Goal: Task Accomplishment & Management: Manage account settings

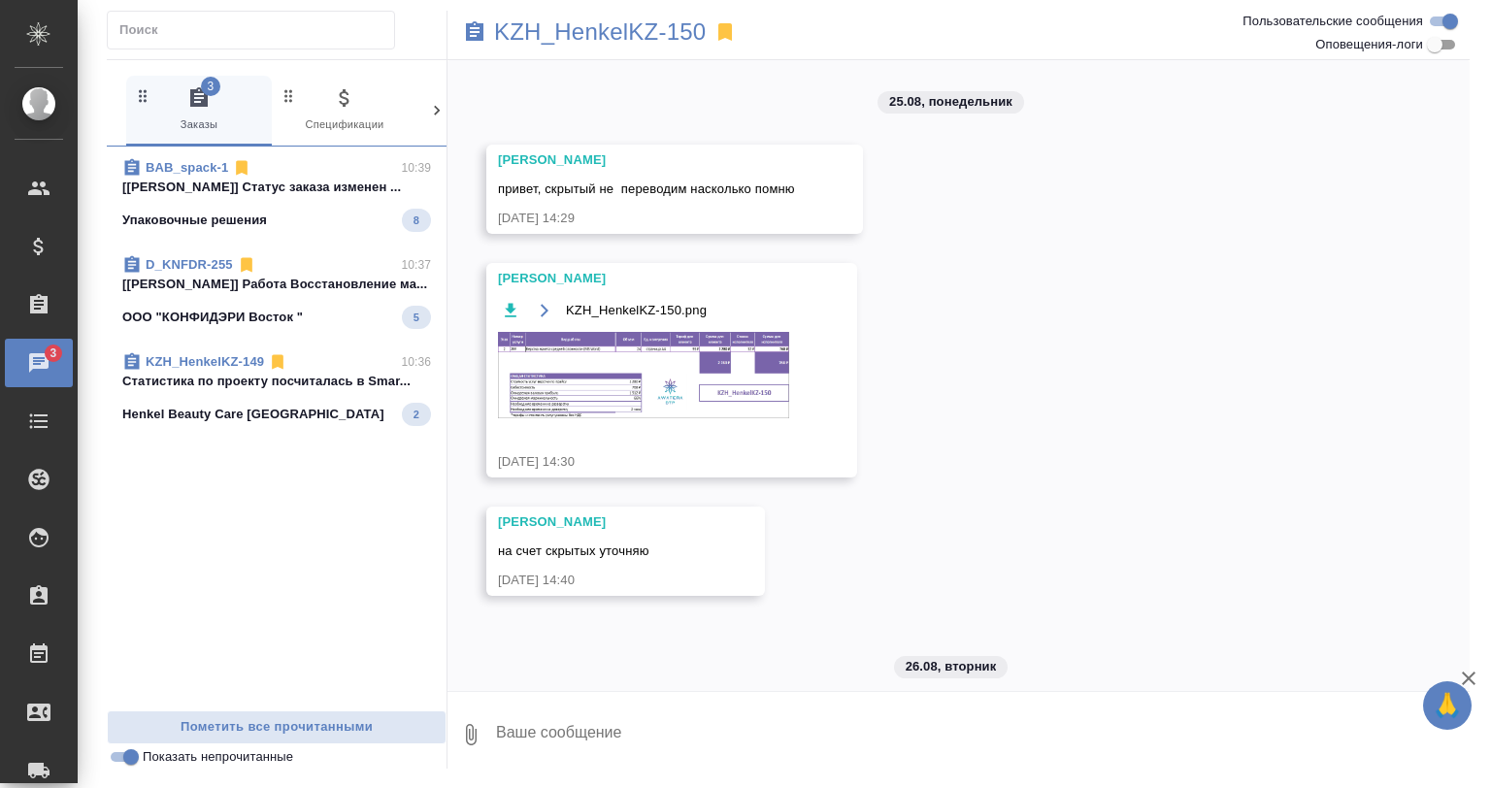
scroll to position [511, 0]
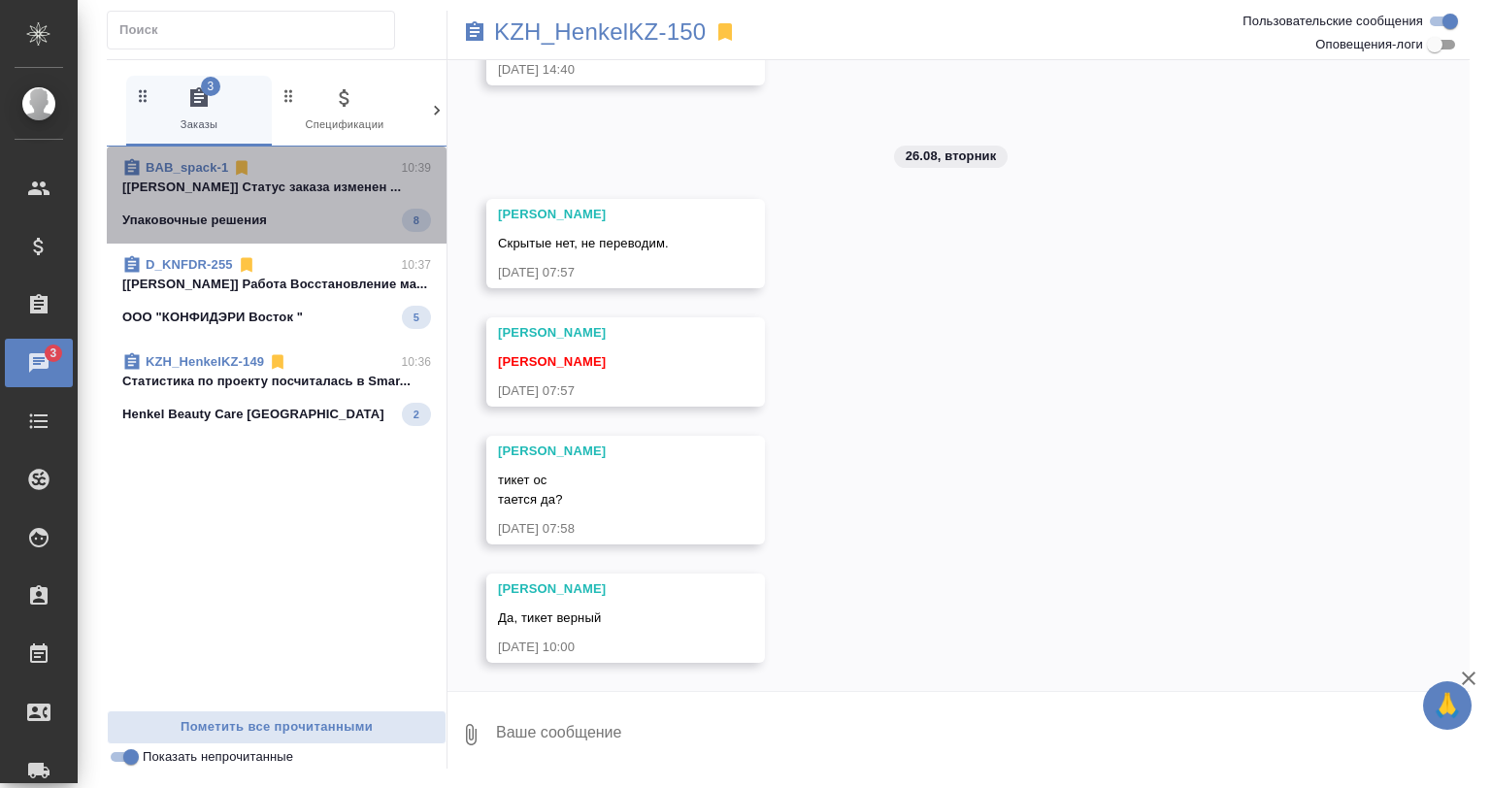
click at [201, 163] on link "BAB_spack-1" at bounding box center [187, 167] width 83 height 15
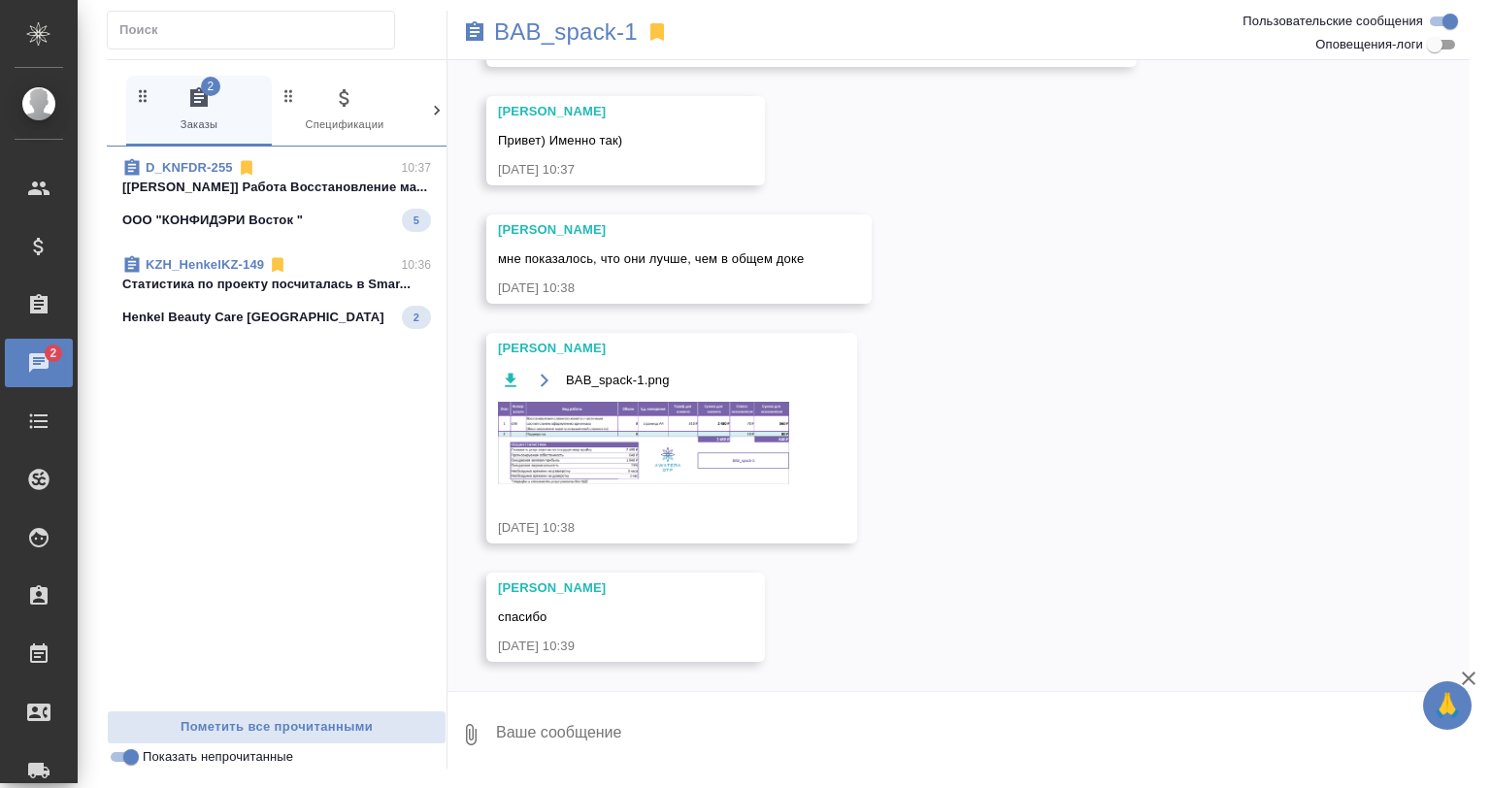
scroll to position [221, 0]
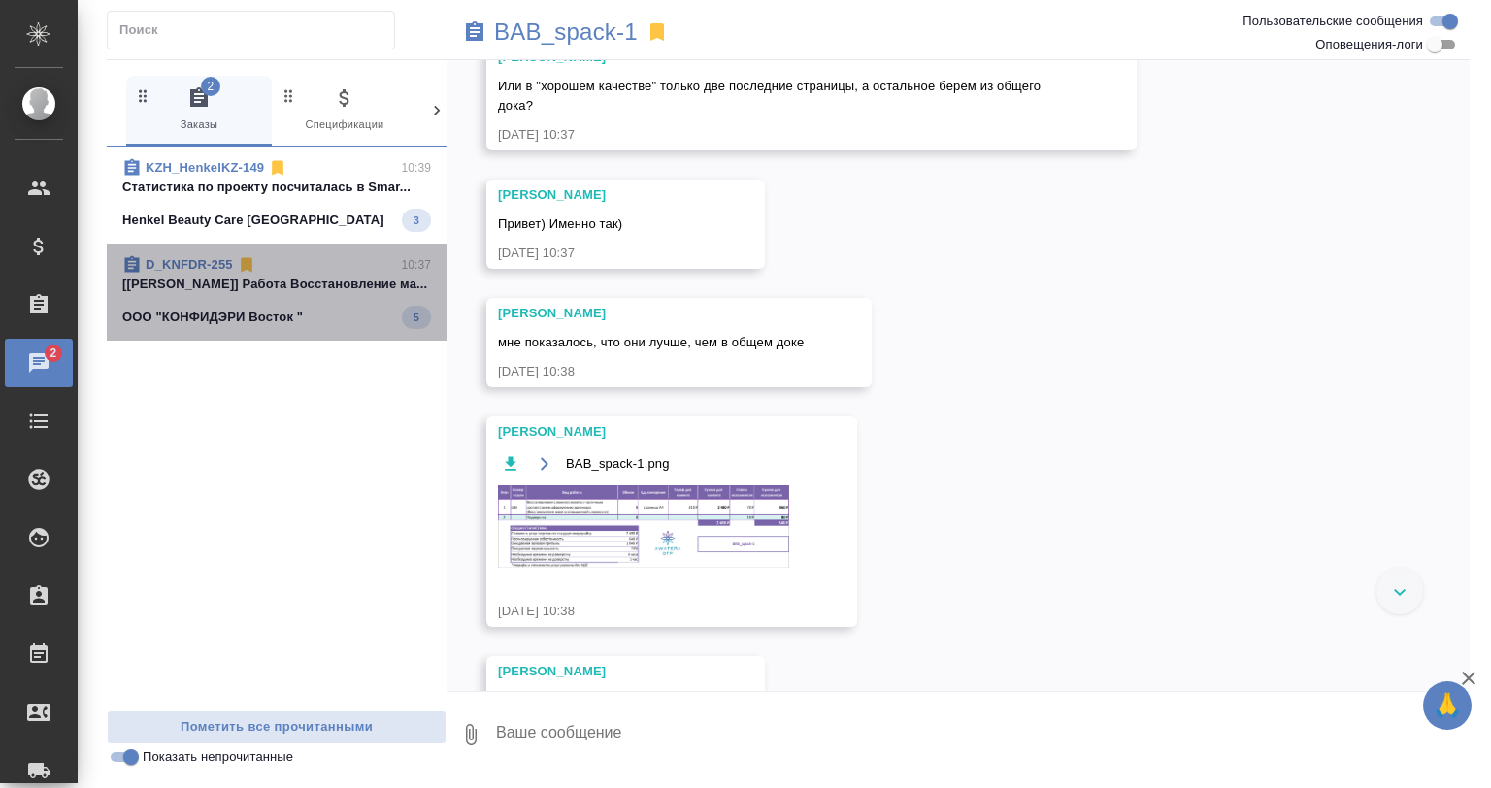
click at [311, 306] on div "ООО "КОНФИДЭРИ Восток " 5" at bounding box center [276, 317] width 309 height 23
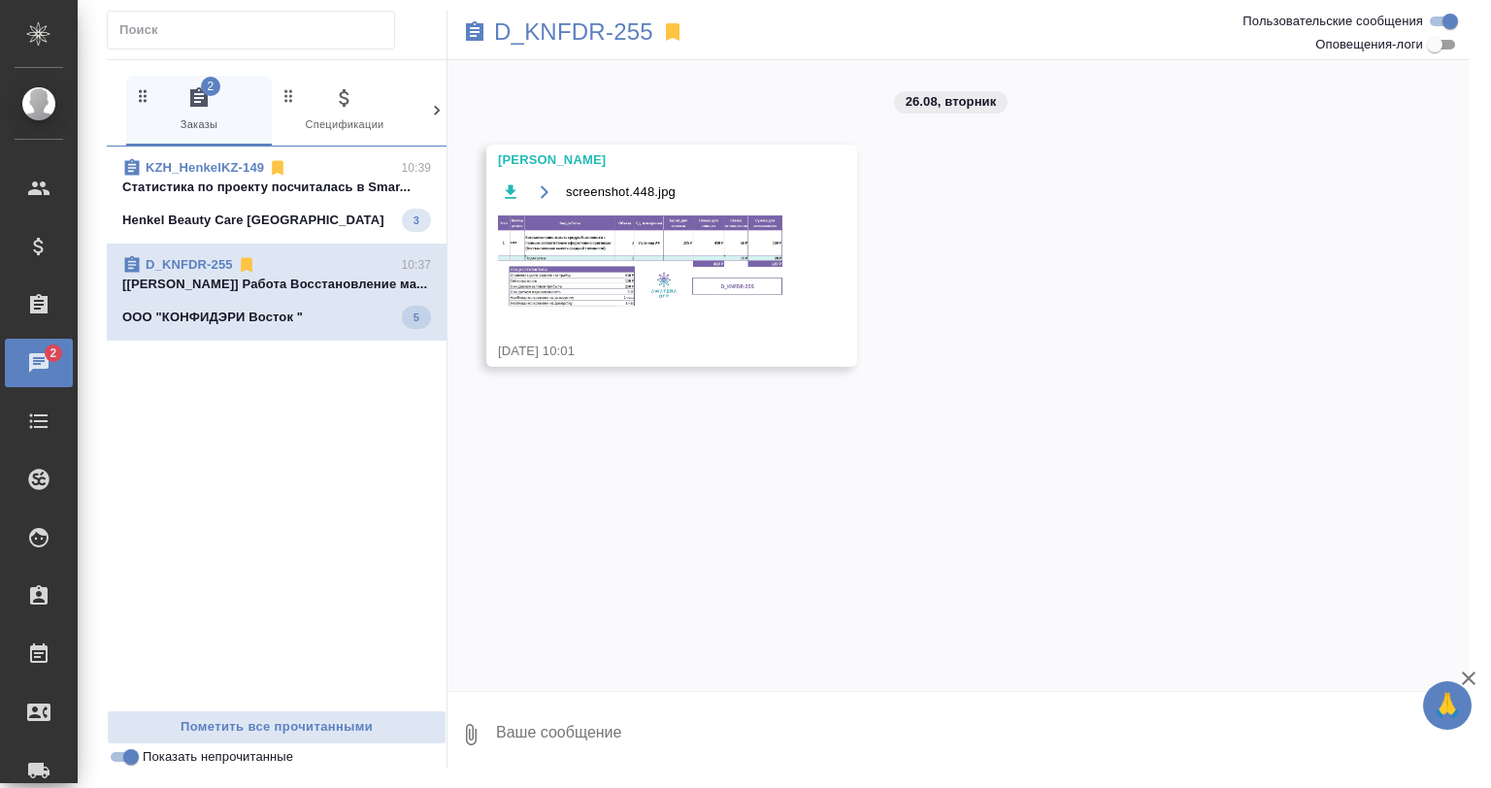
scroll to position [0, 0]
click at [320, 198] on span "KZH_HenkelKZ-149 10:39 Cтатистика по проекту посчиталась в Smar... Henkel Beaut…" at bounding box center [276, 195] width 309 height 74
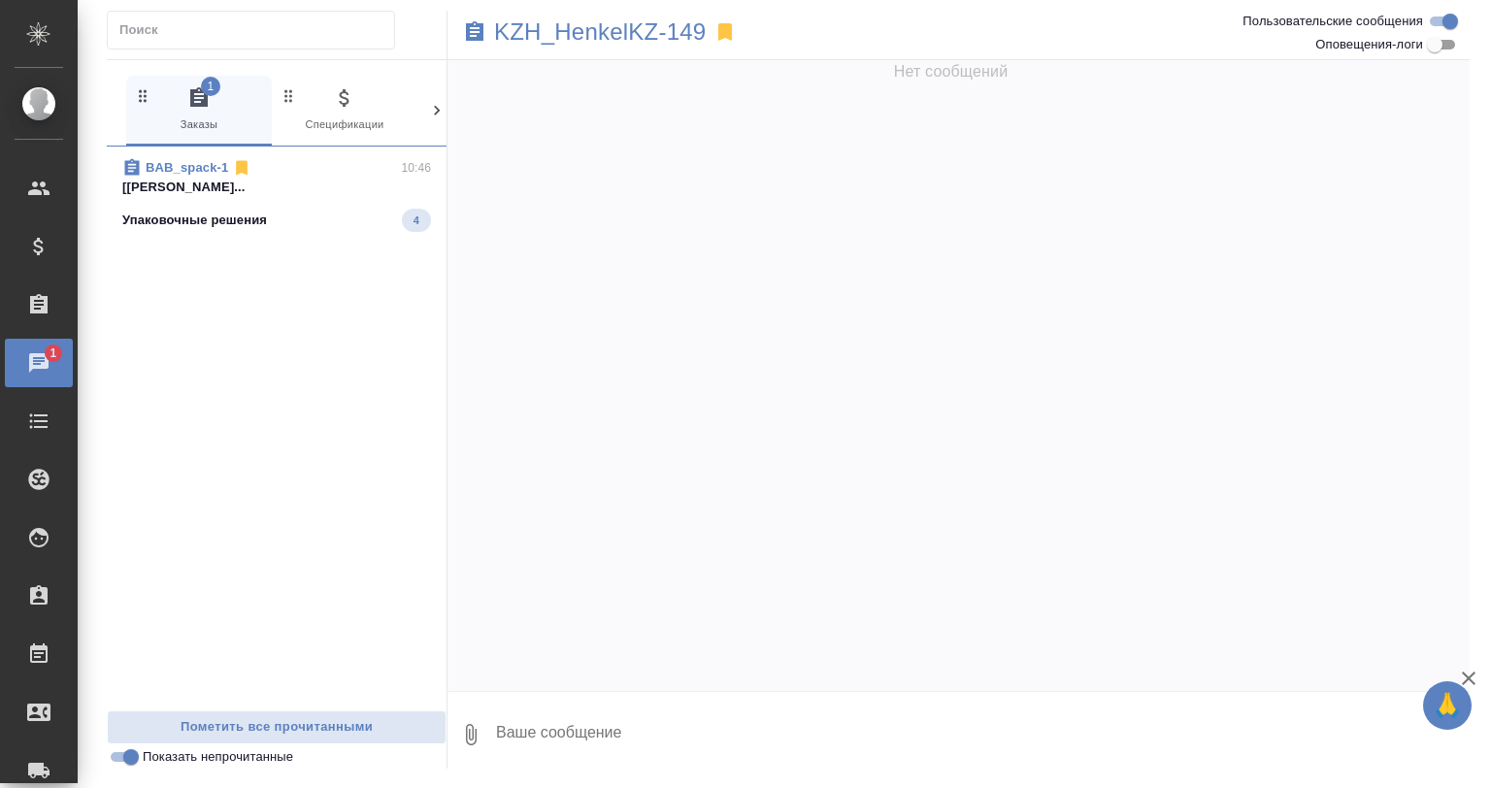
click at [198, 160] on link "BAB_spack-1" at bounding box center [187, 167] width 83 height 15
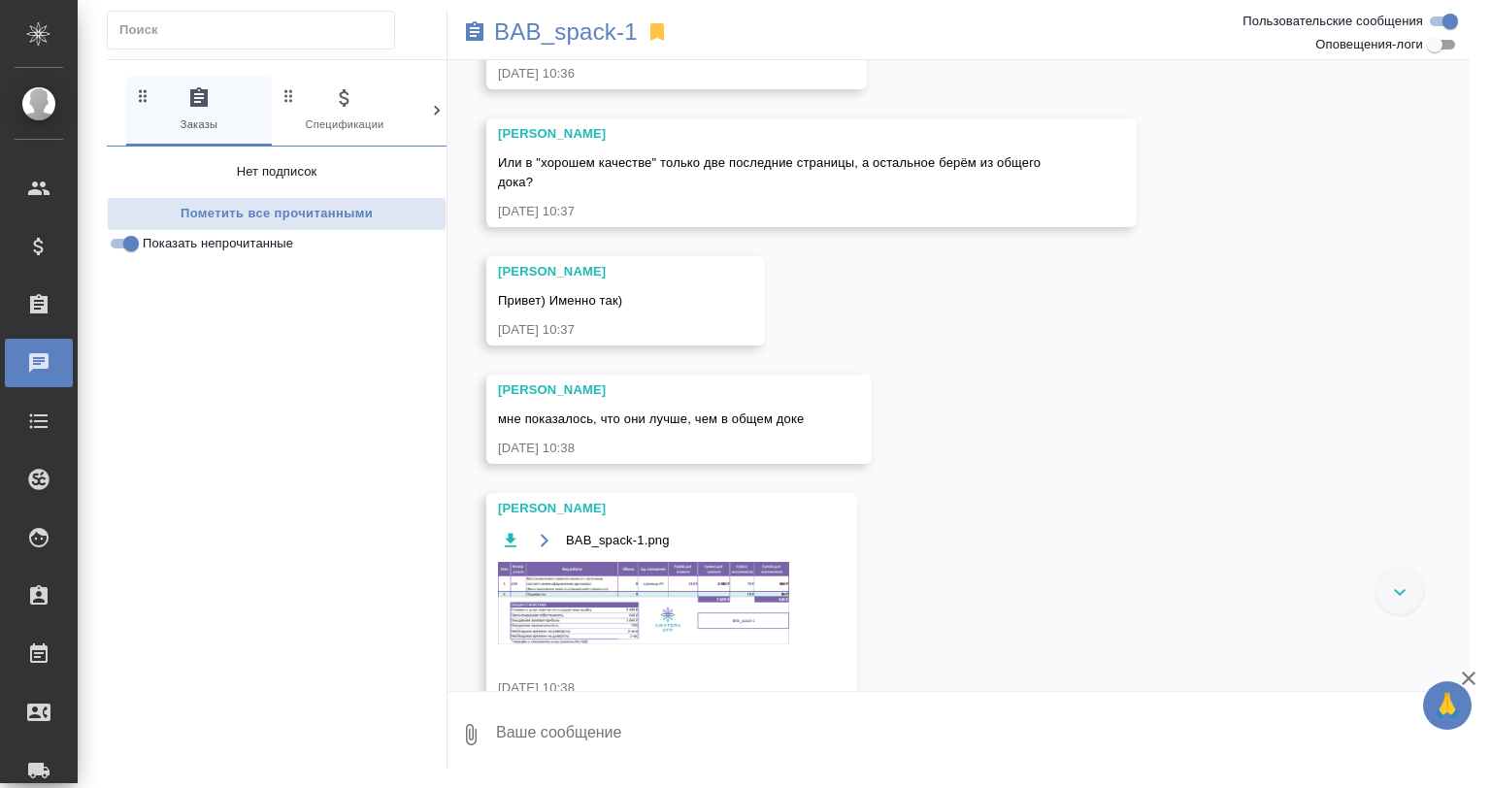
scroll to position [221, 0]
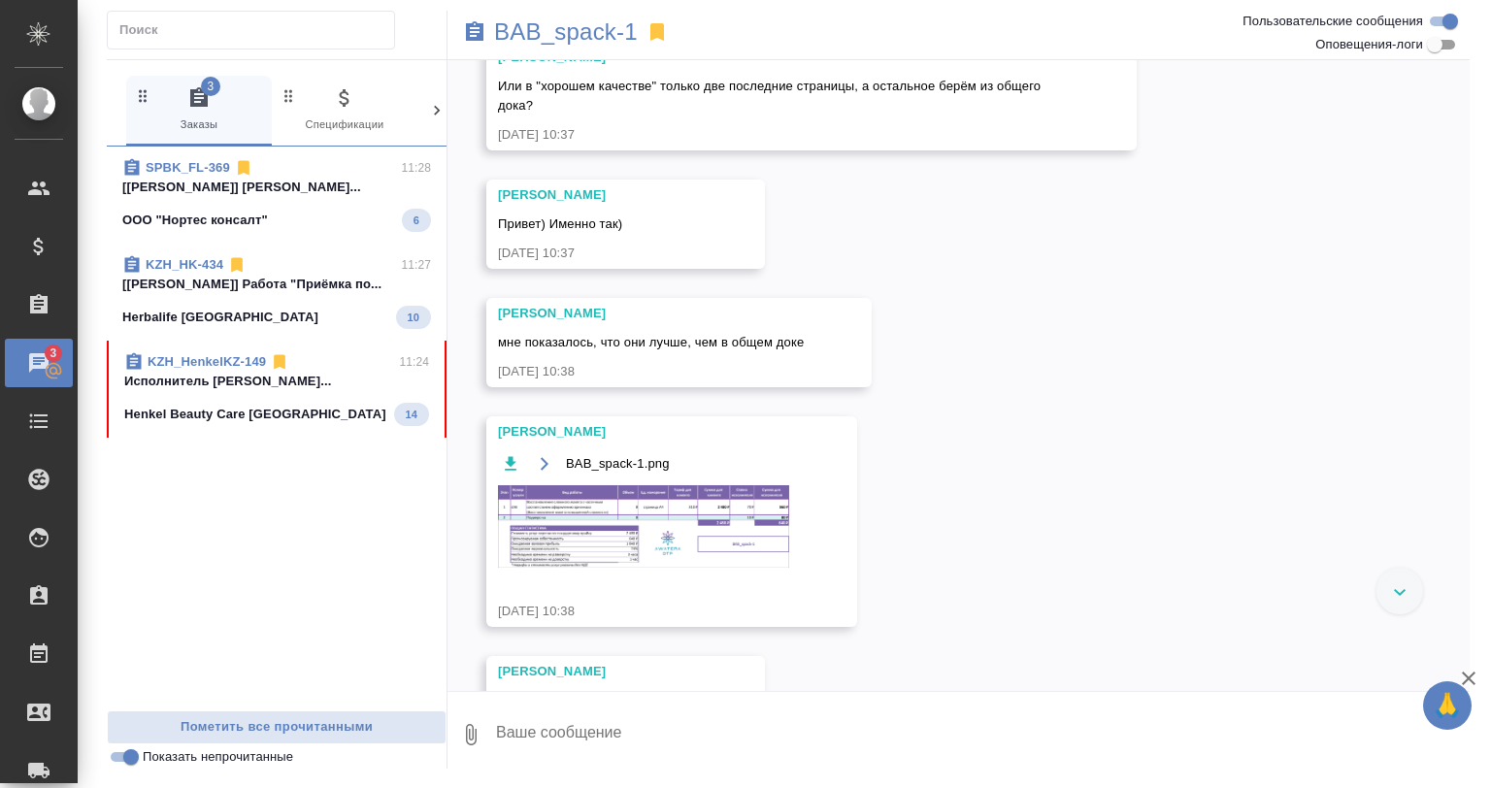
click at [303, 188] on p "[[PERSON_NAME]] [PERSON_NAME]..." at bounding box center [276, 187] width 309 height 19
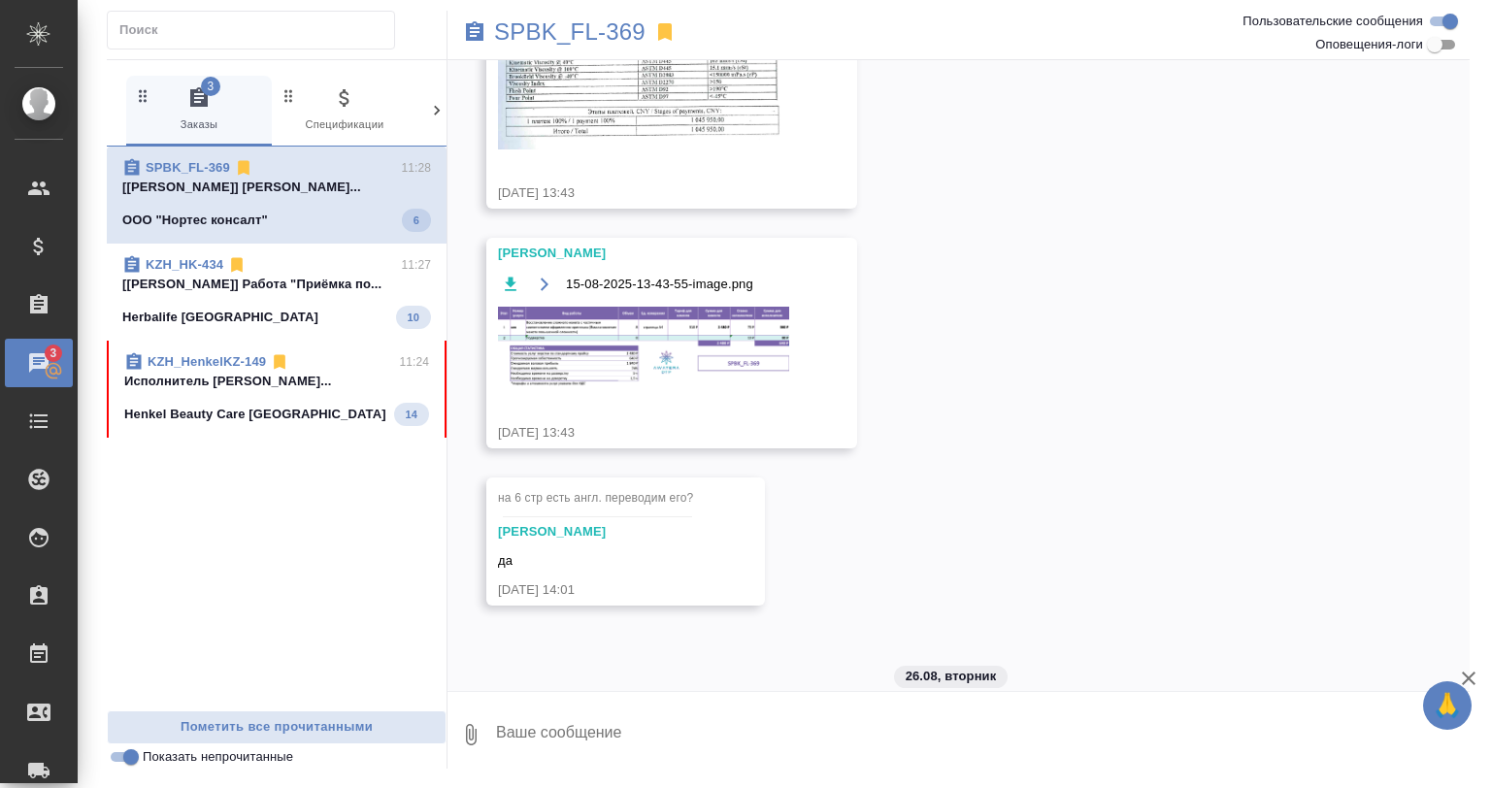
scroll to position [185, 0]
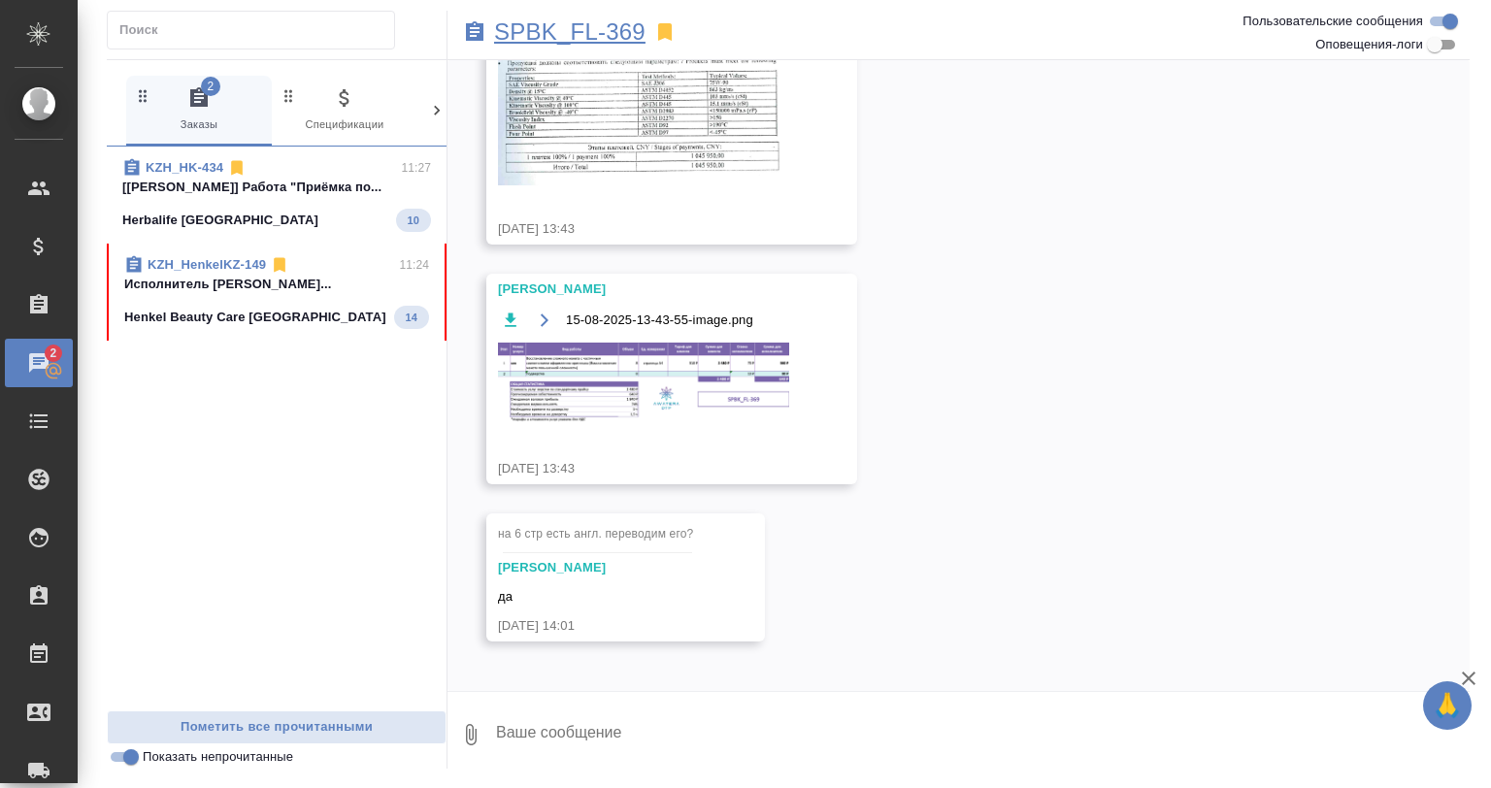
click at [530, 39] on p "SPBK_FL-369" at bounding box center [569, 31] width 151 height 19
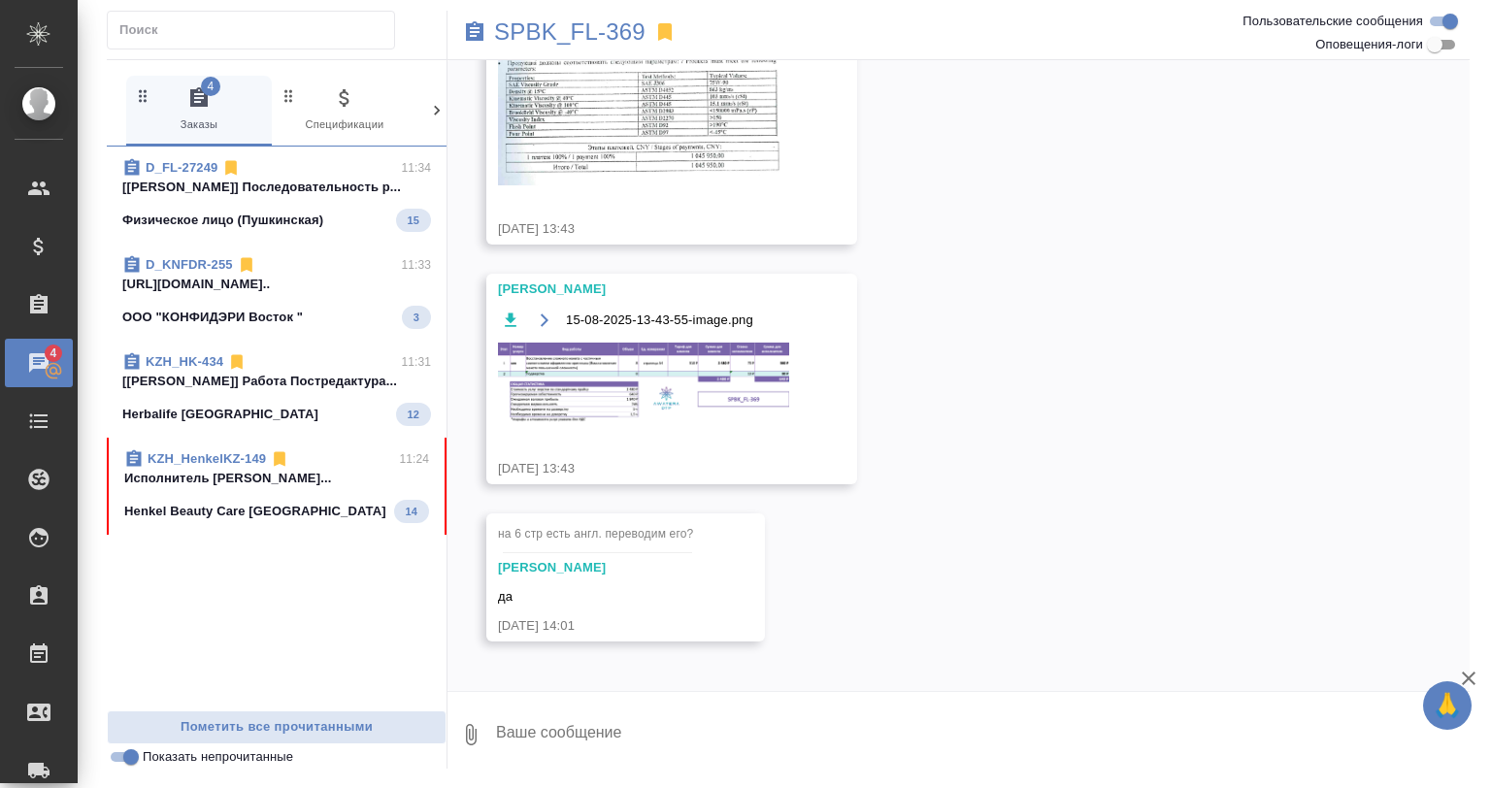
drag, startPoint x: 272, startPoint y: 210, endPoint x: 338, endPoint y: 214, distance: 66.1
click at [387, 316] on div "D_FL-27249 11:34 [[PERSON_NAME]] Последовательность р... Физическое лицо (Пушки…" at bounding box center [277, 429] width 340 height 564
click at [330, 193] on p "[[PERSON_NAME]] Последовательность р..." at bounding box center [276, 187] width 309 height 19
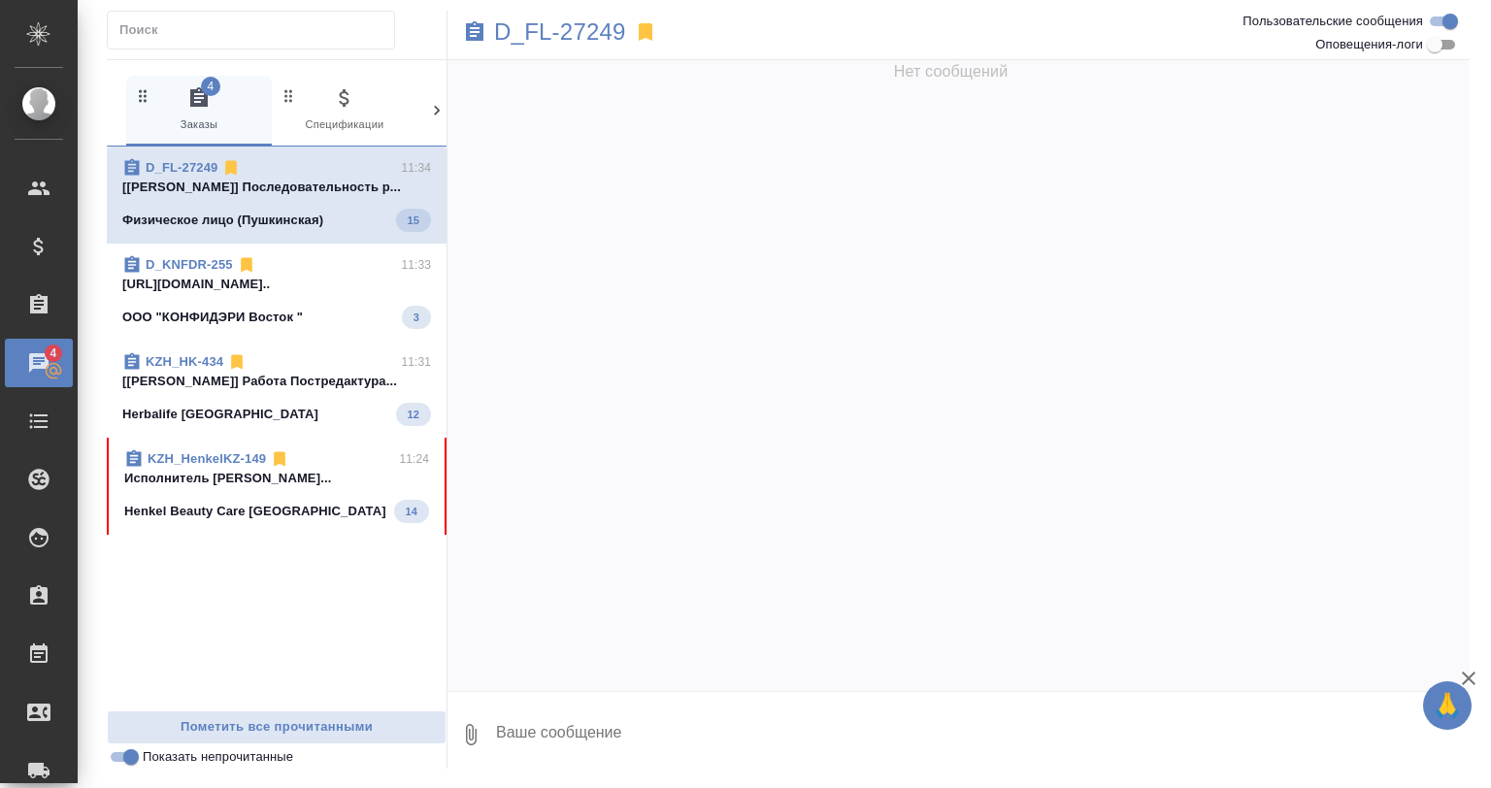
scroll to position [0, 0]
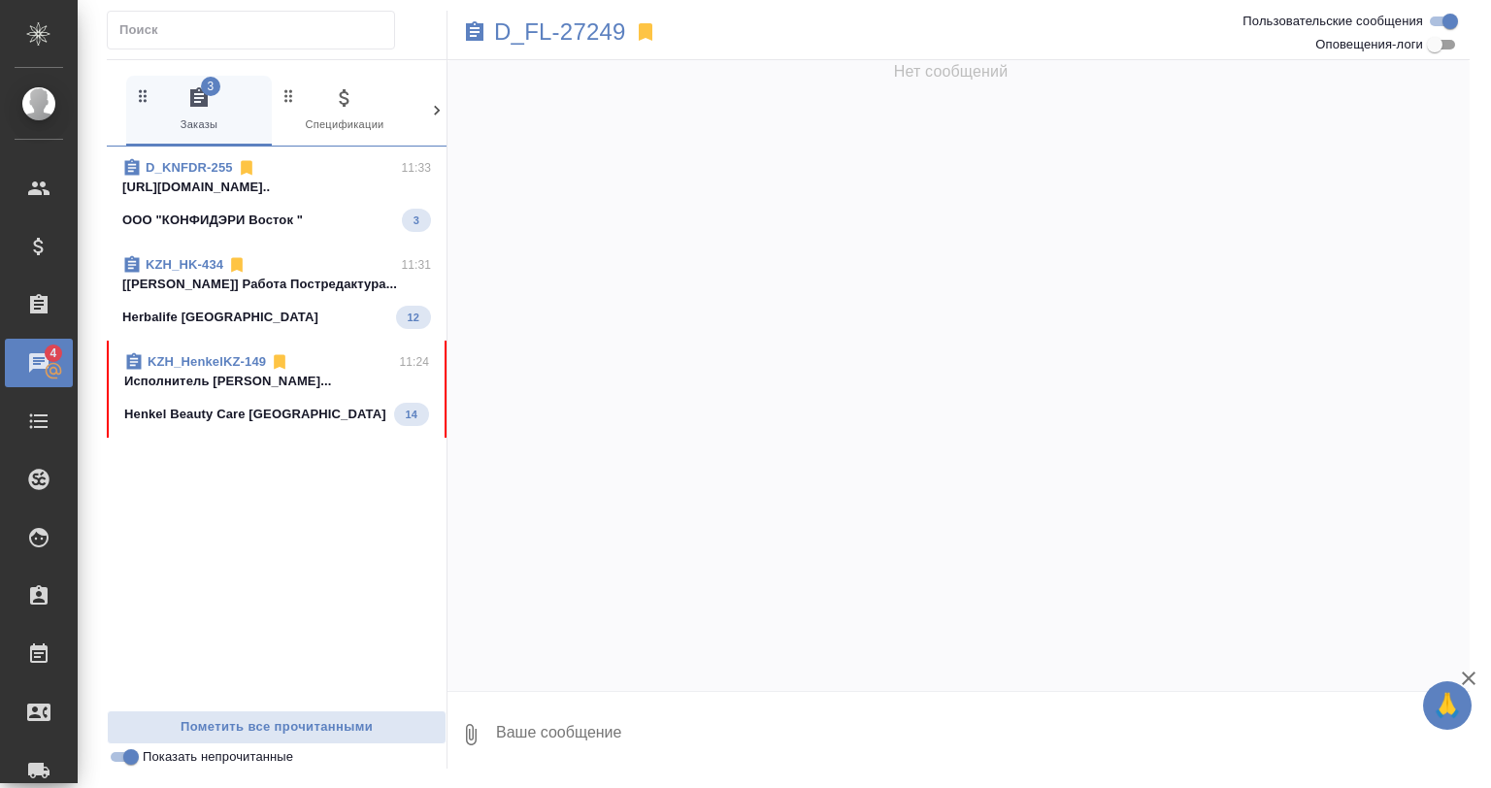
click at [312, 391] on p "Исполнитель [PERSON_NAME]..." at bounding box center [276, 381] width 305 height 19
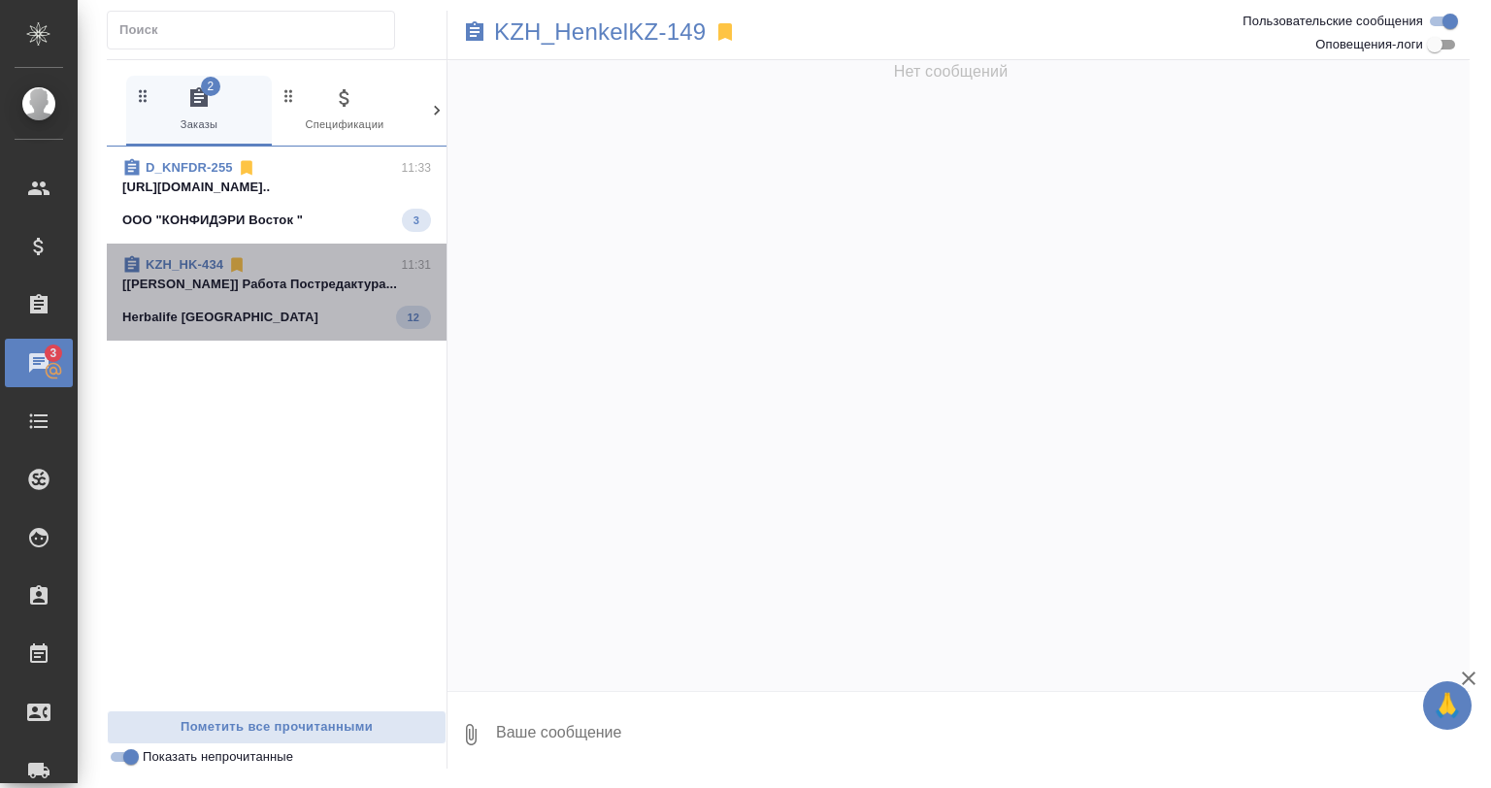
click at [334, 298] on span "KZH_HK-434 11:31 [[PERSON_NAME]... Herbalife [GEOGRAPHIC_DATA] 12" at bounding box center [276, 292] width 309 height 74
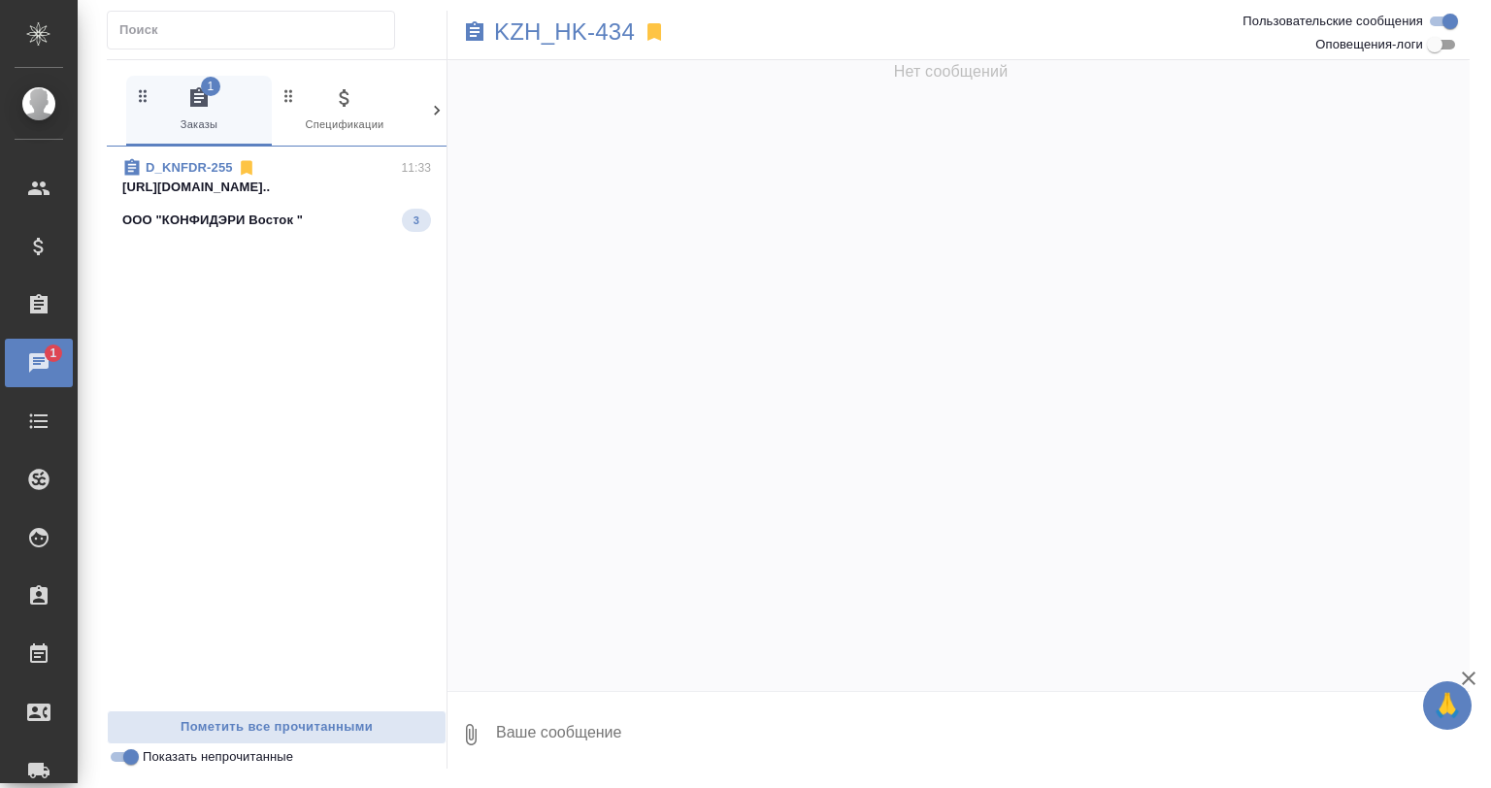
click at [352, 221] on div "ООО "КОНФИДЭРИ Восток " 3" at bounding box center [276, 220] width 309 height 23
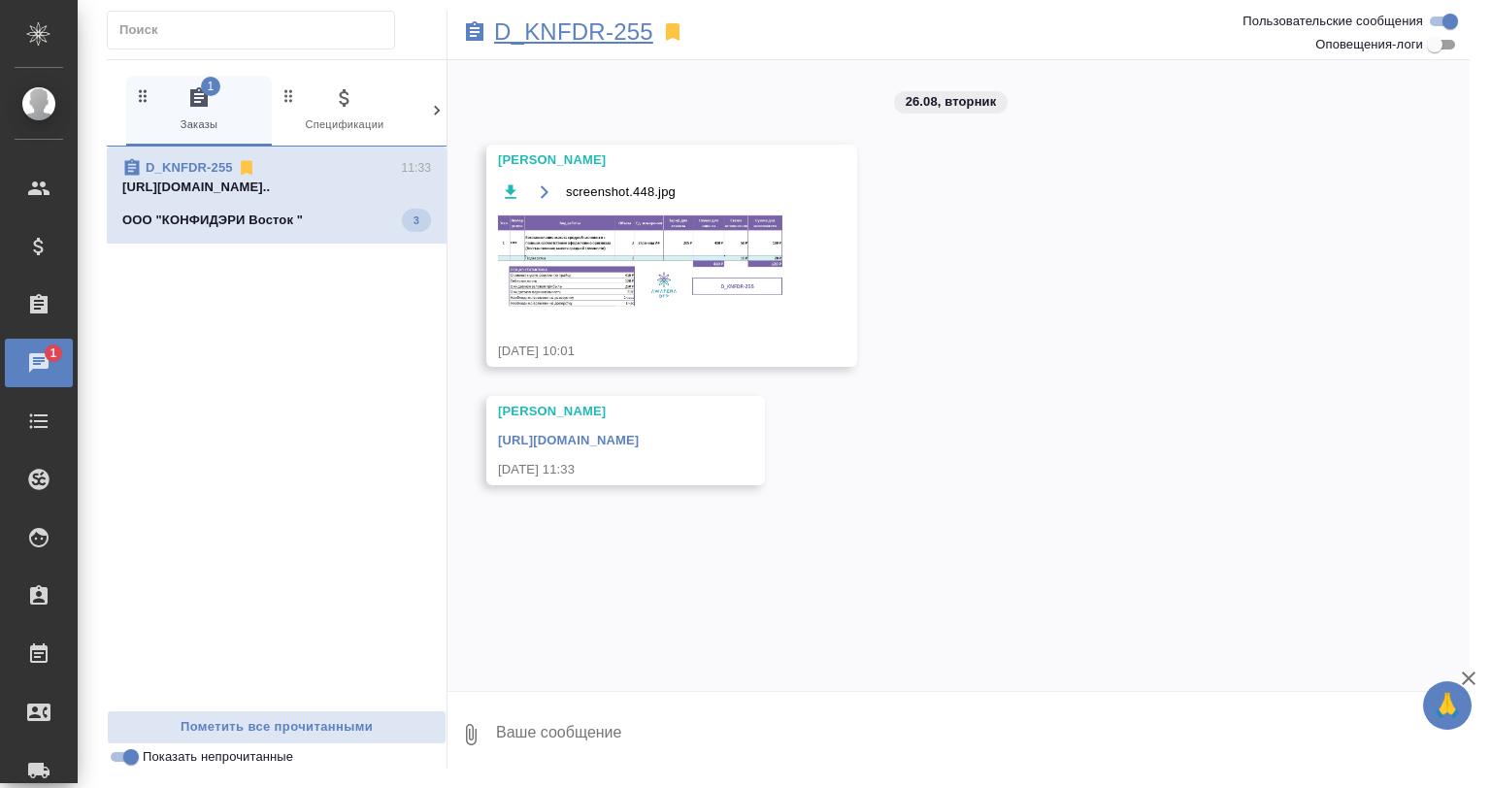
click at [528, 27] on p "D_KNFDR-255" at bounding box center [573, 31] width 159 height 19
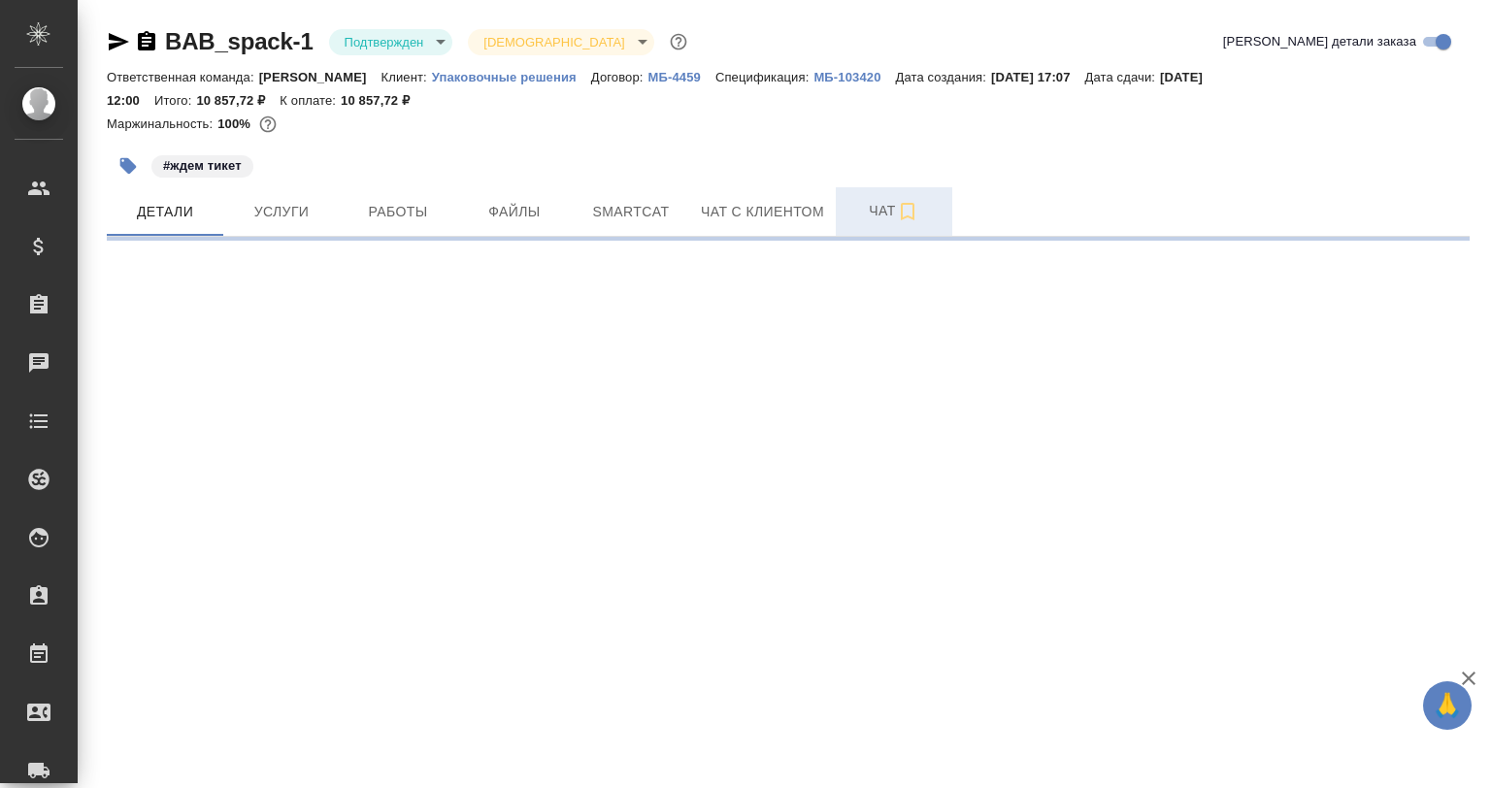
select select "RU"
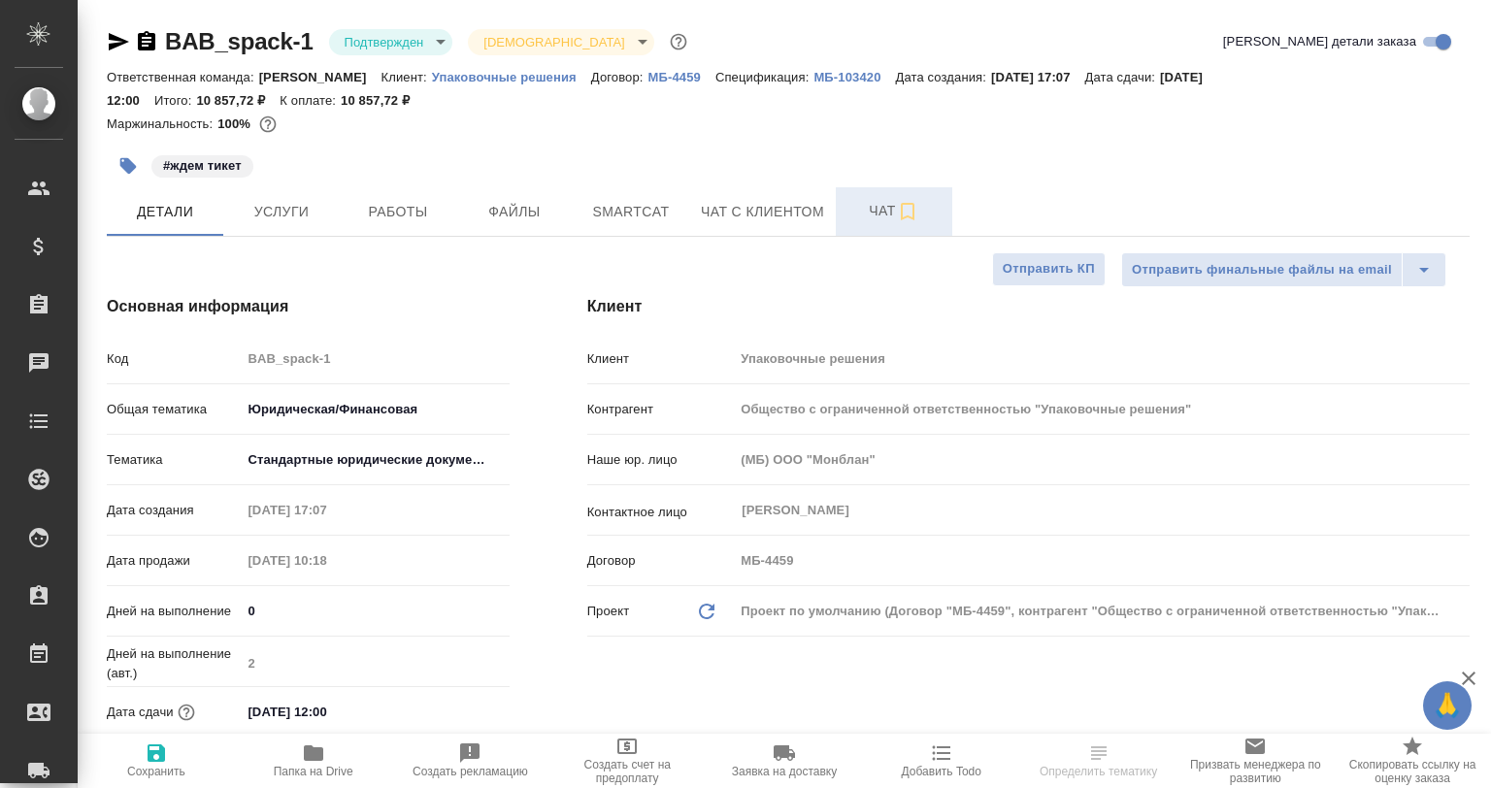
click at [880, 218] on span "Чат" at bounding box center [894, 211] width 93 height 24
type textarea "x"
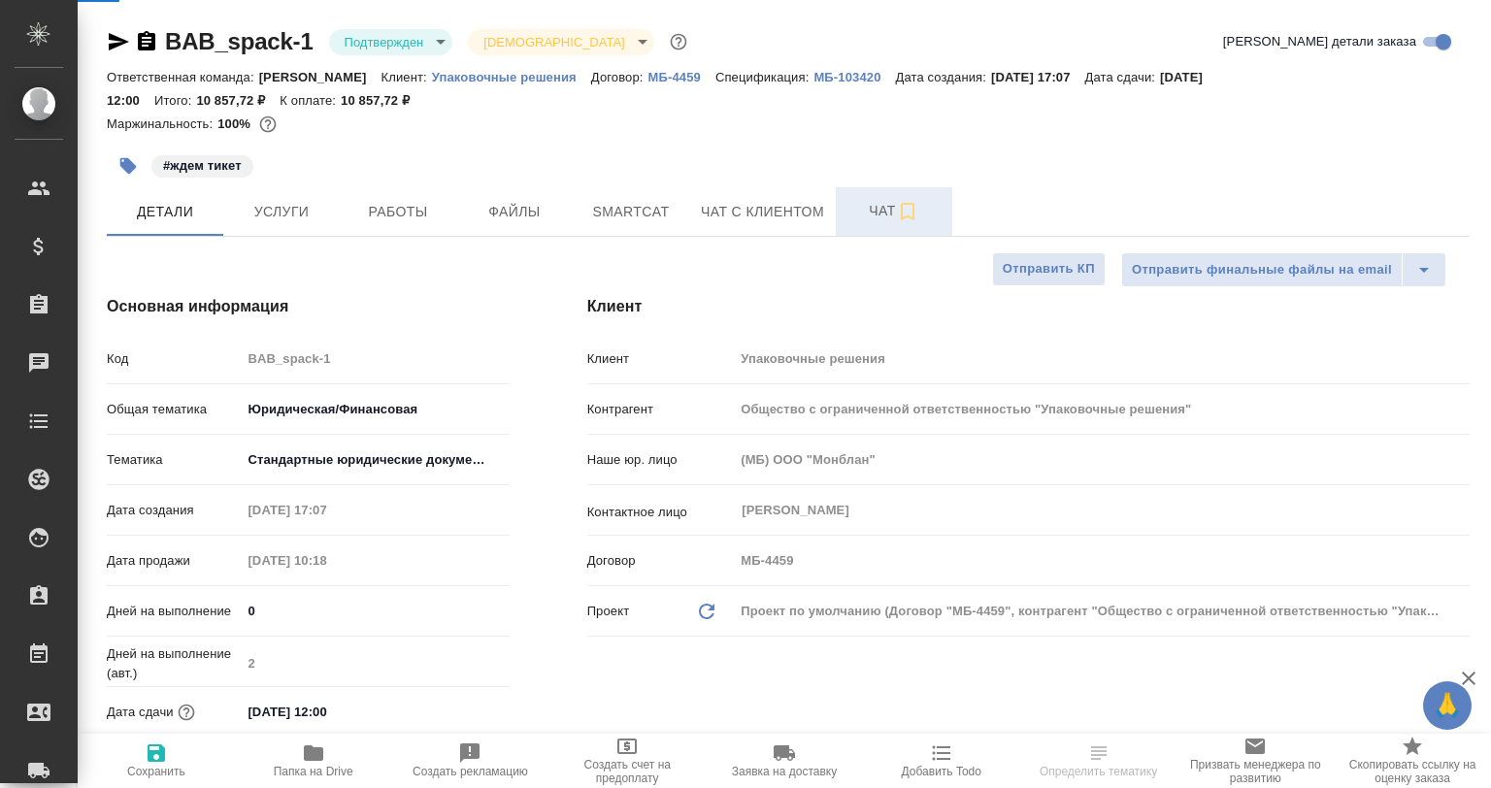
type textarea "x"
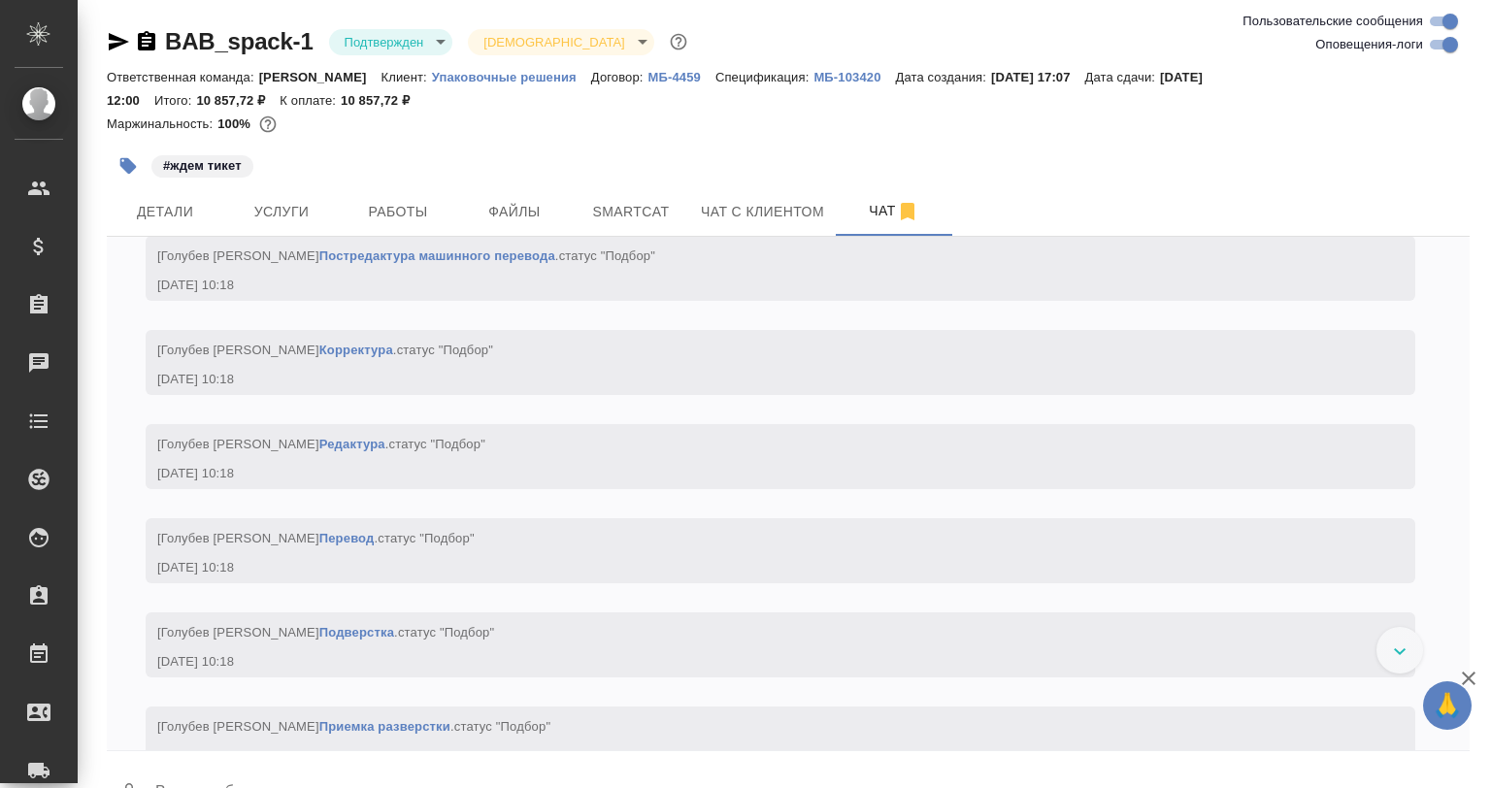
click at [412, 40] on body "🙏 .cls-1 fill:#fff; AWATERA Babkina Anastasiya Клиенты Спецификации Заказы Чаты…" at bounding box center [745, 394] width 1491 height 788
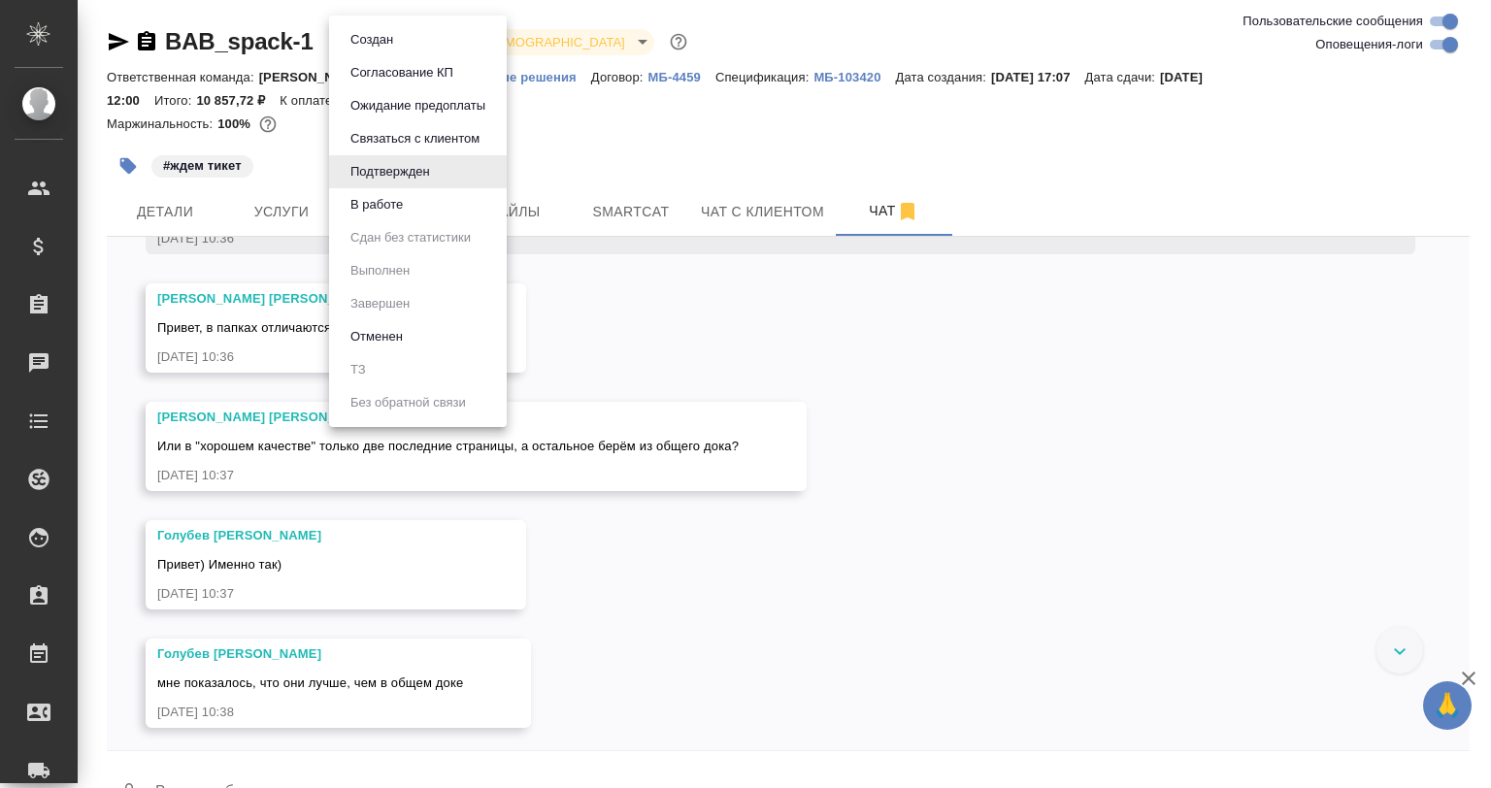
scroll to position [3219, 0]
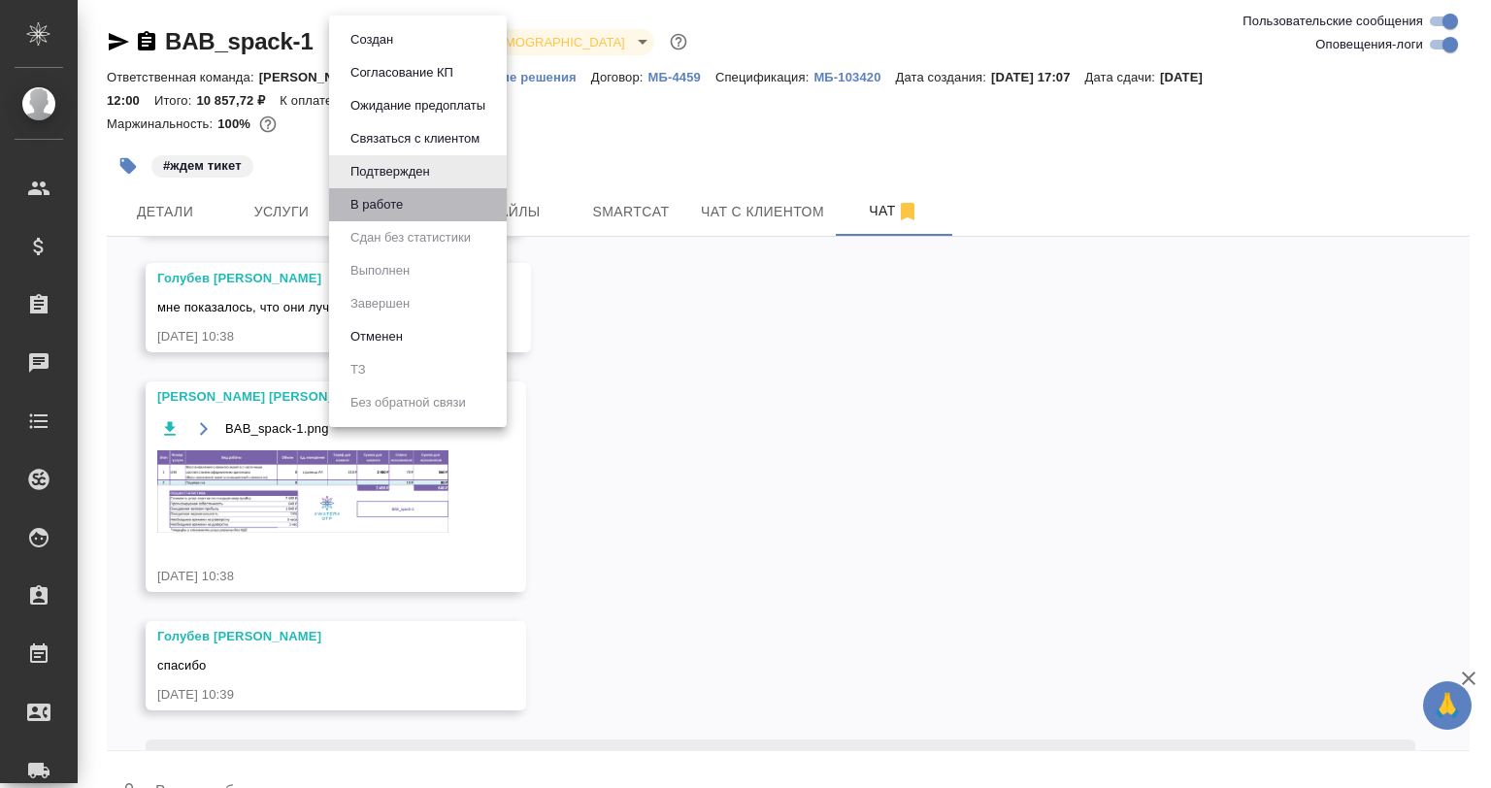
click at [424, 209] on li "В работе" at bounding box center [418, 204] width 178 height 33
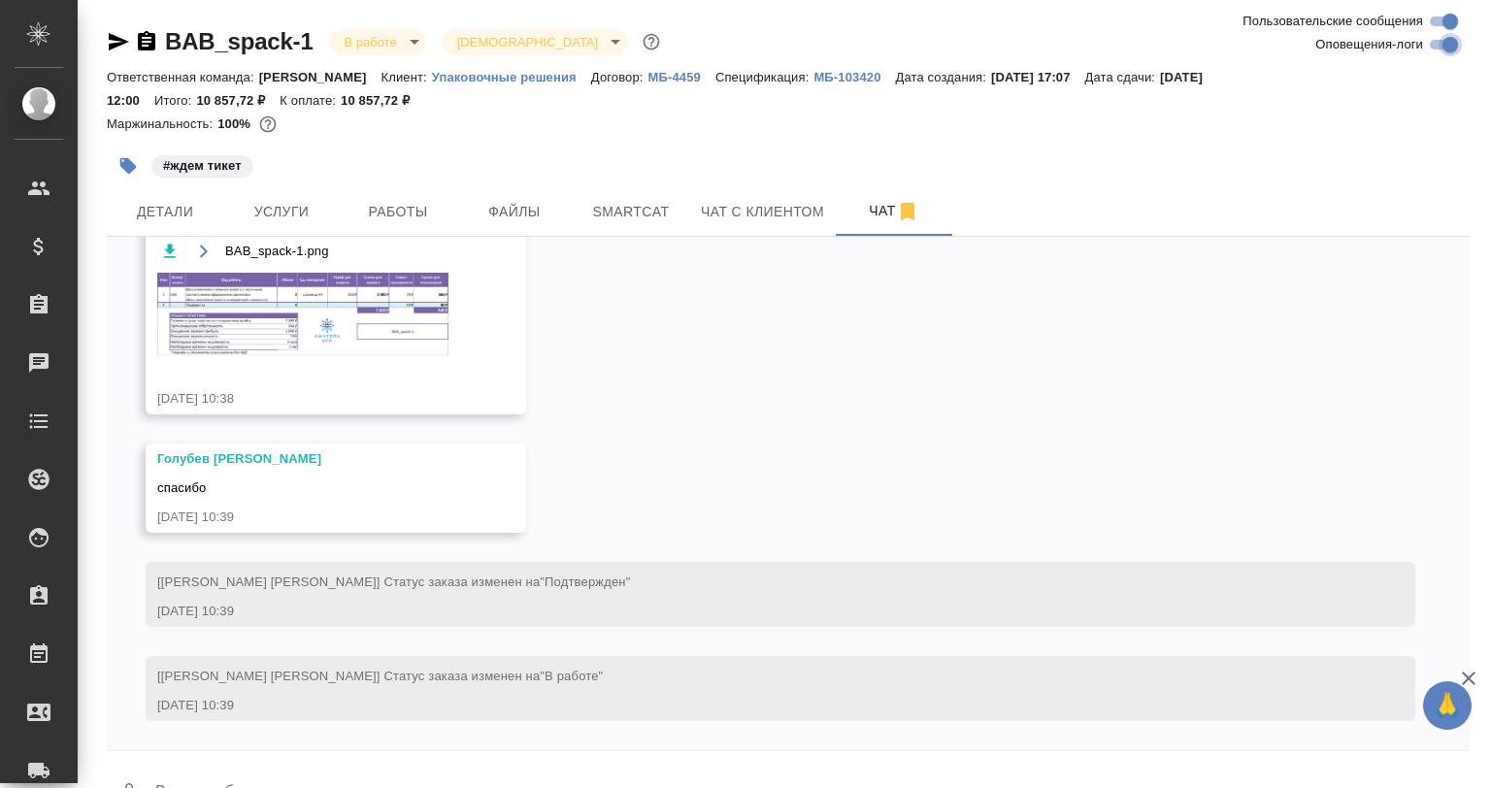
click at [1445, 40] on input "Оповещения-логи" at bounding box center [1450, 44] width 70 height 23
checkbox input "false"
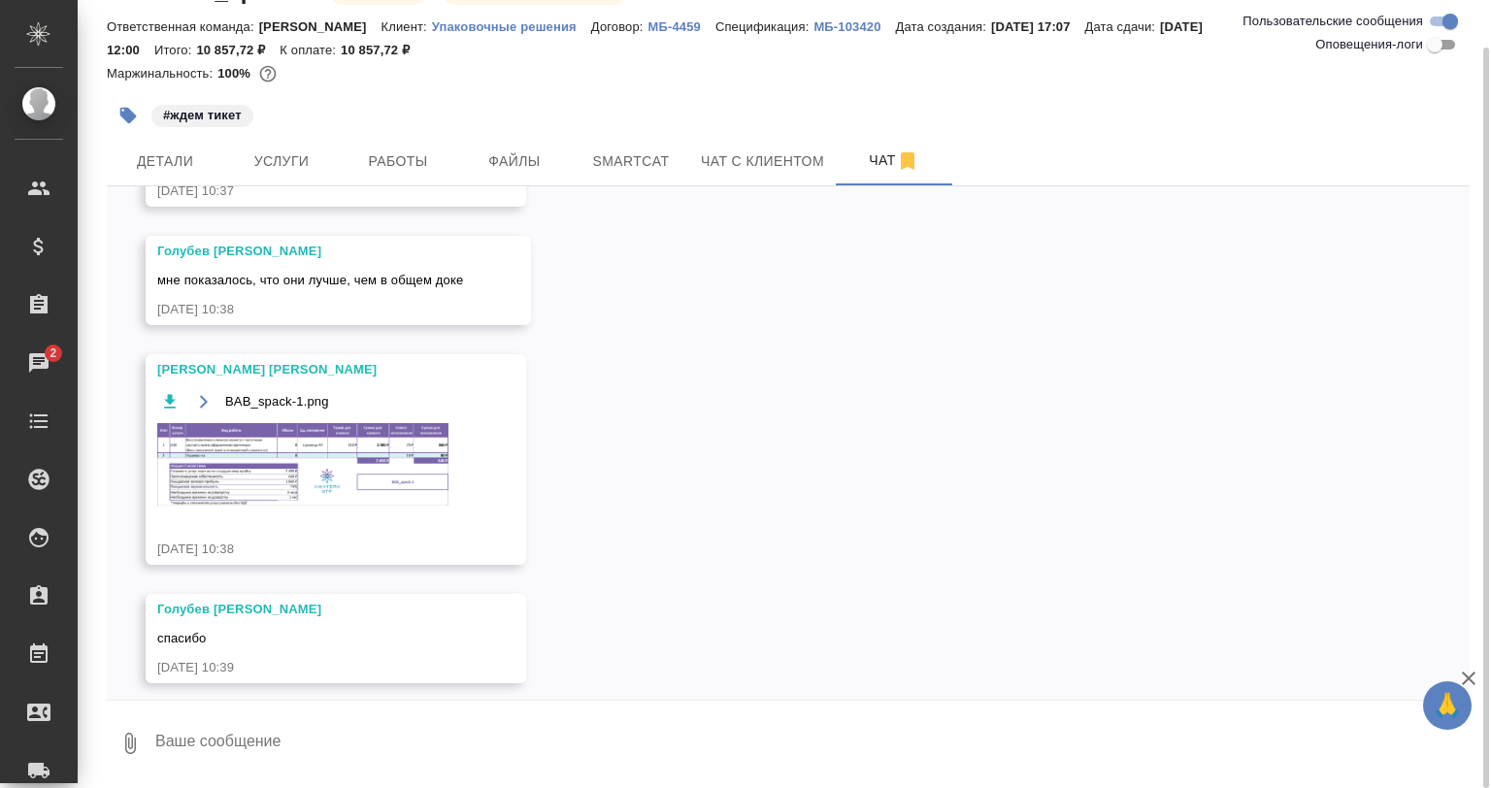
scroll to position [403, 0]
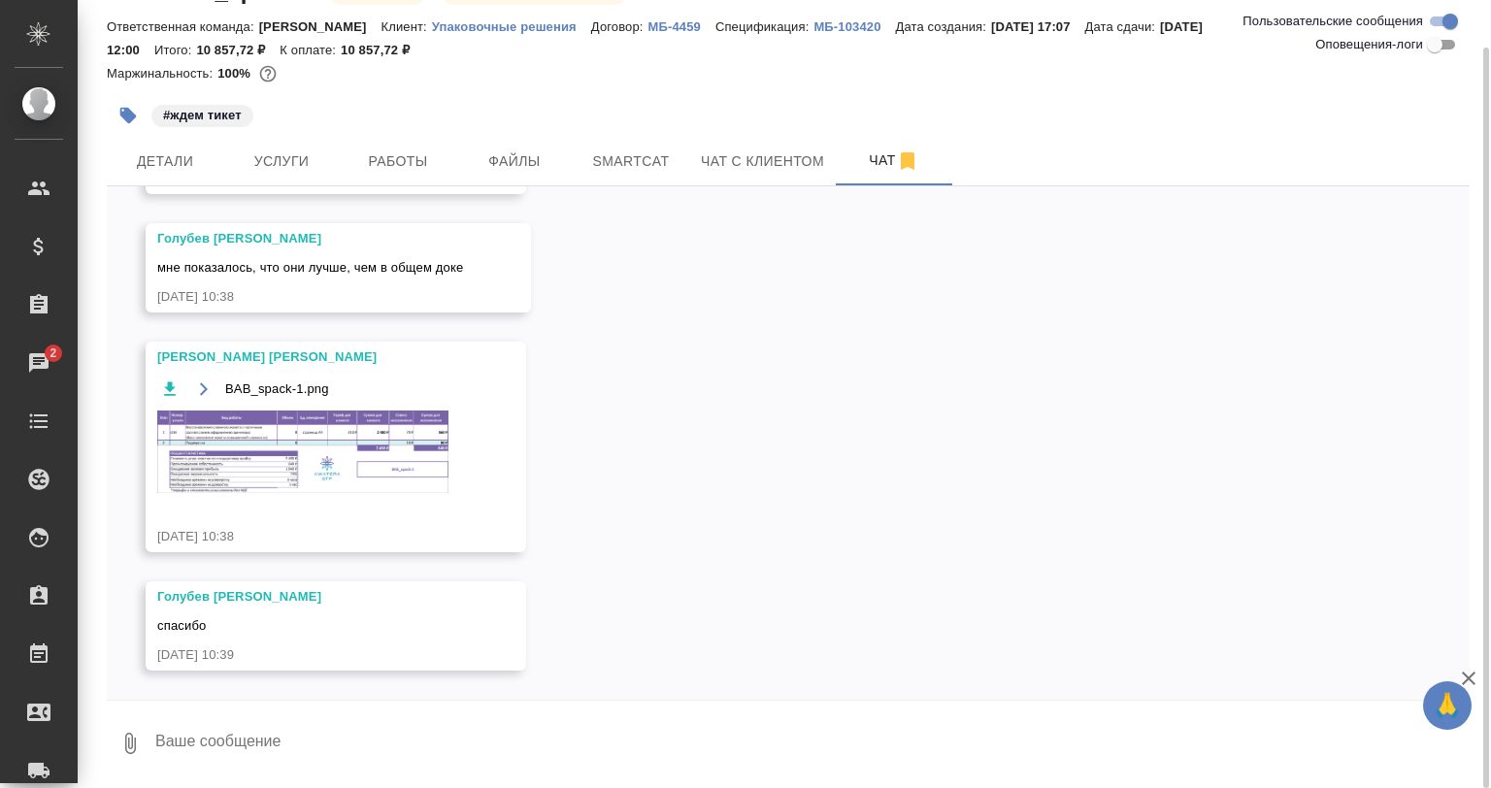
click at [308, 455] on img at bounding box center [302, 452] width 291 height 83
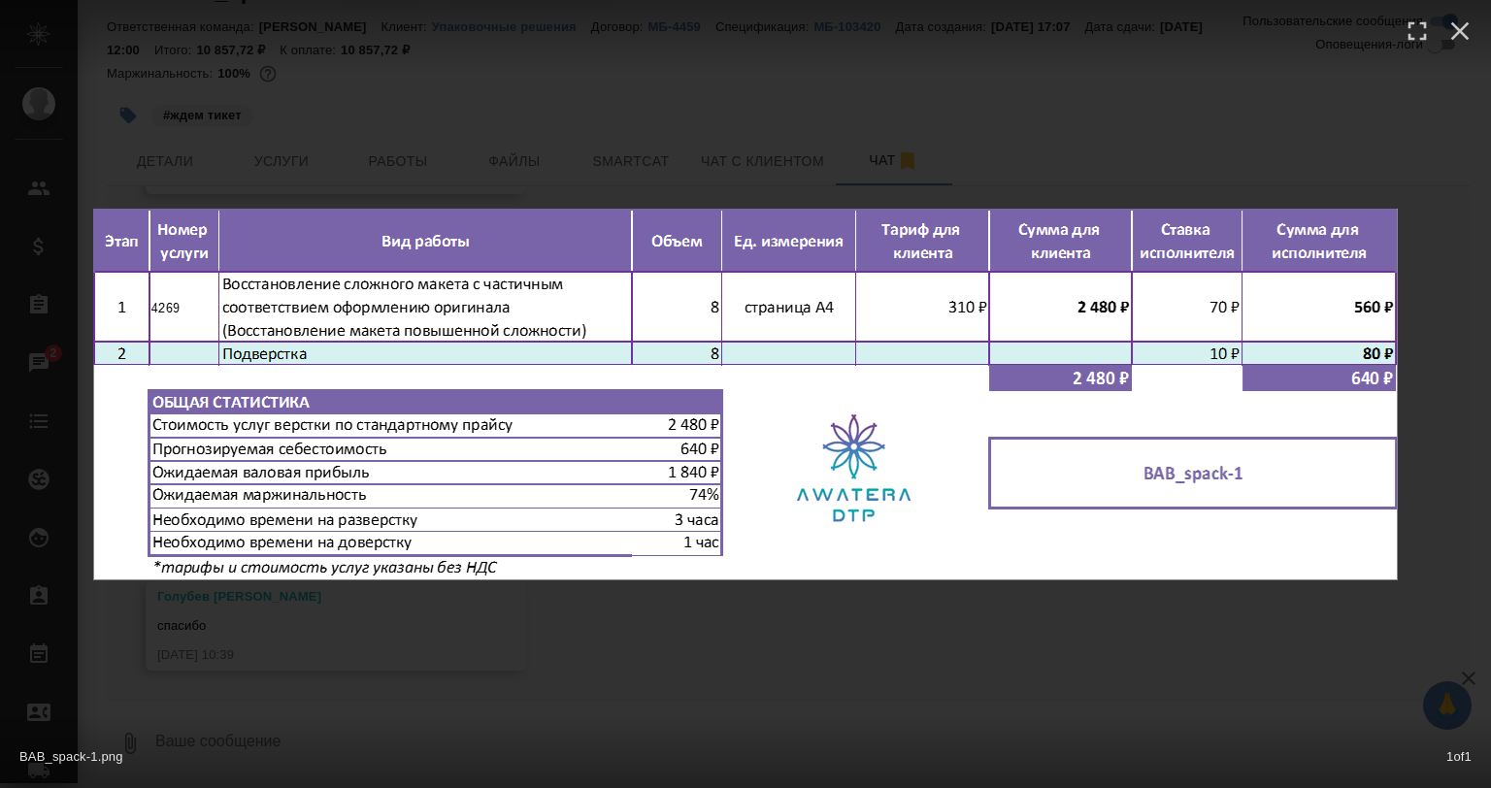
drag, startPoint x: 778, startPoint y: 689, endPoint x: 748, endPoint y: 633, distance: 63.4
click at [778, 689] on div "BAB_spack-1.png 1 of 1" at bounding box center [745, 394] width 1491 height 788
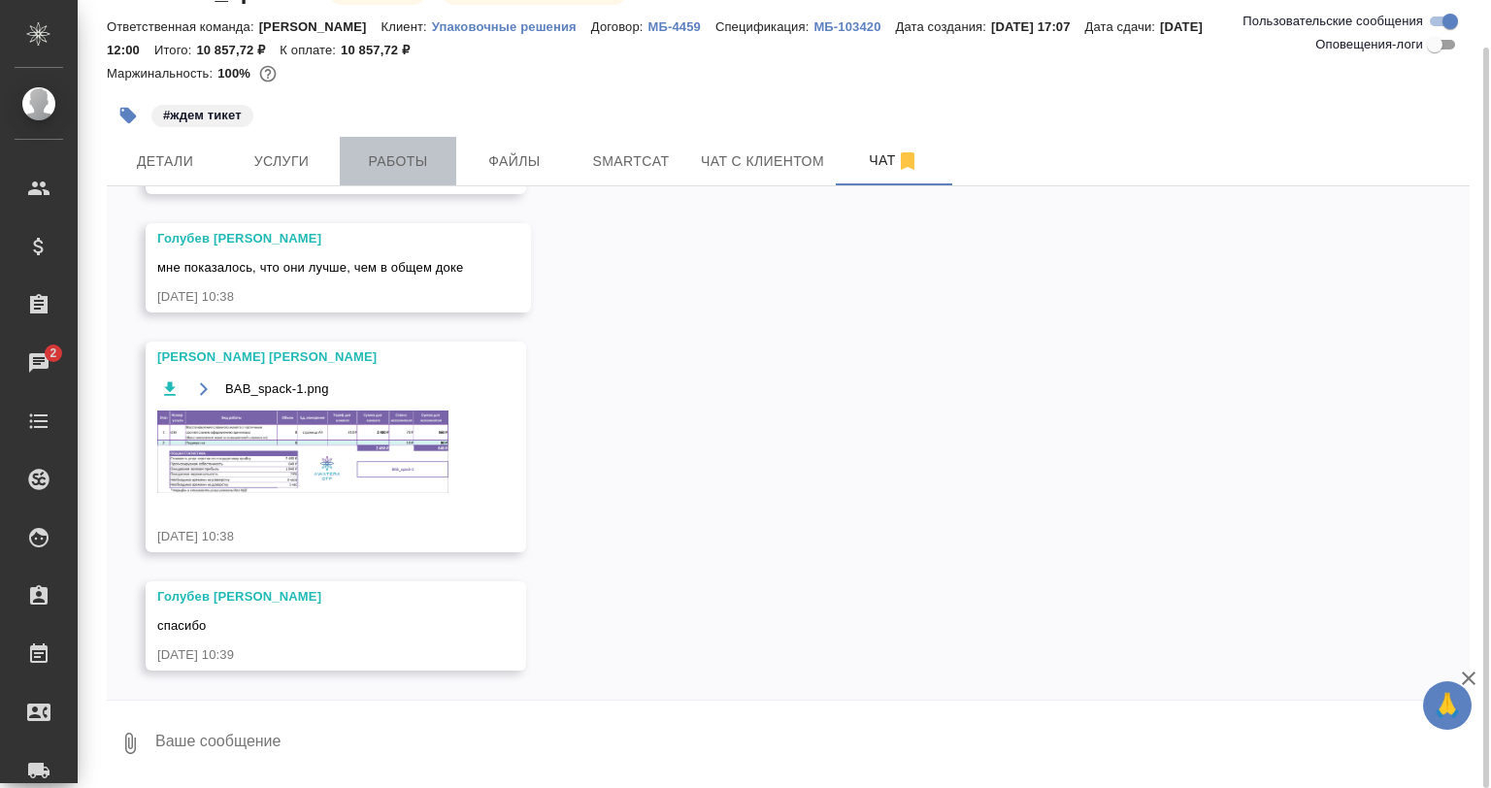
click at [443, 154] on span "Работы" at bounding box center [397, 162] width 93 height 24
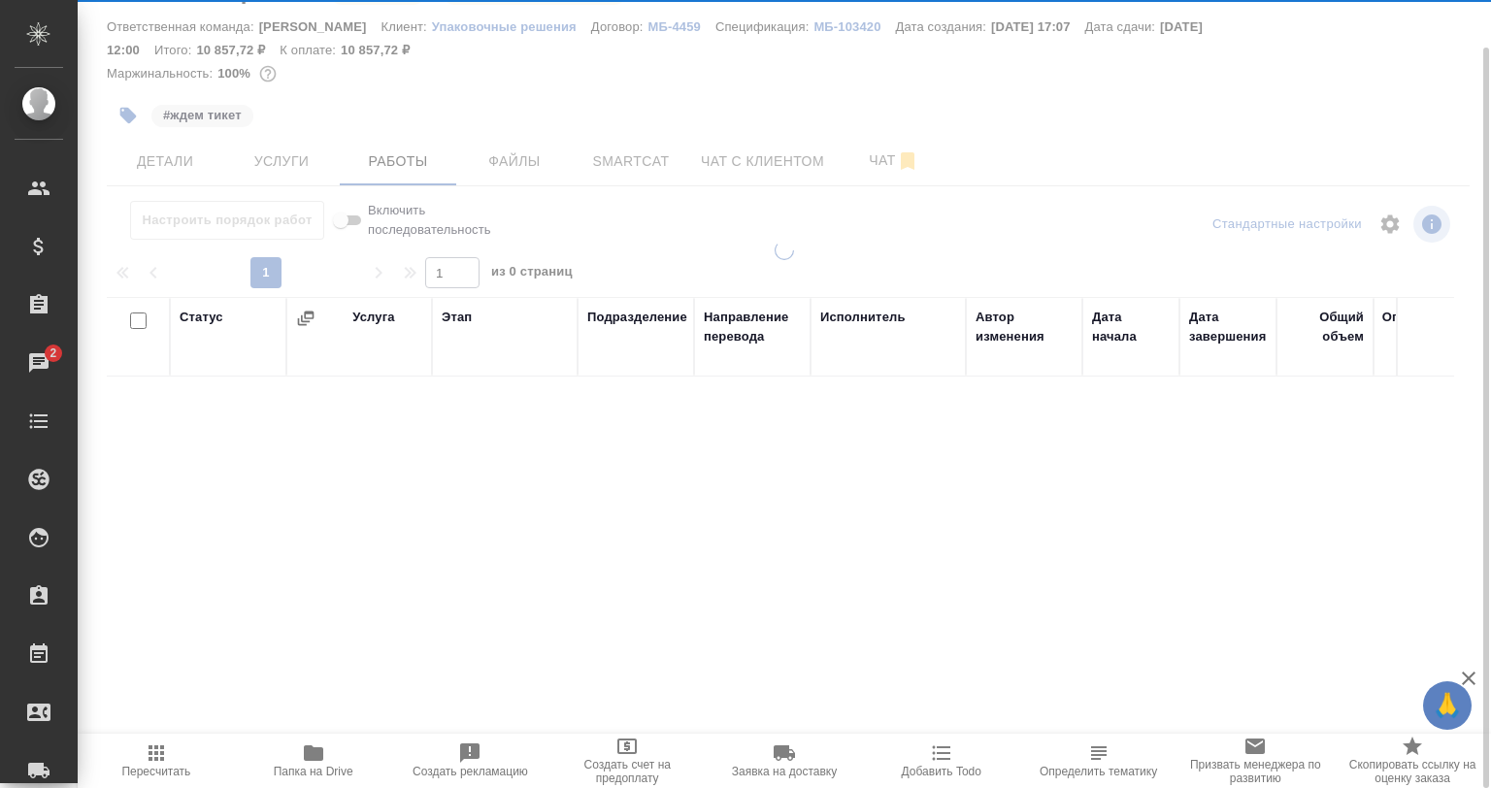
scroll to position [50, 0]
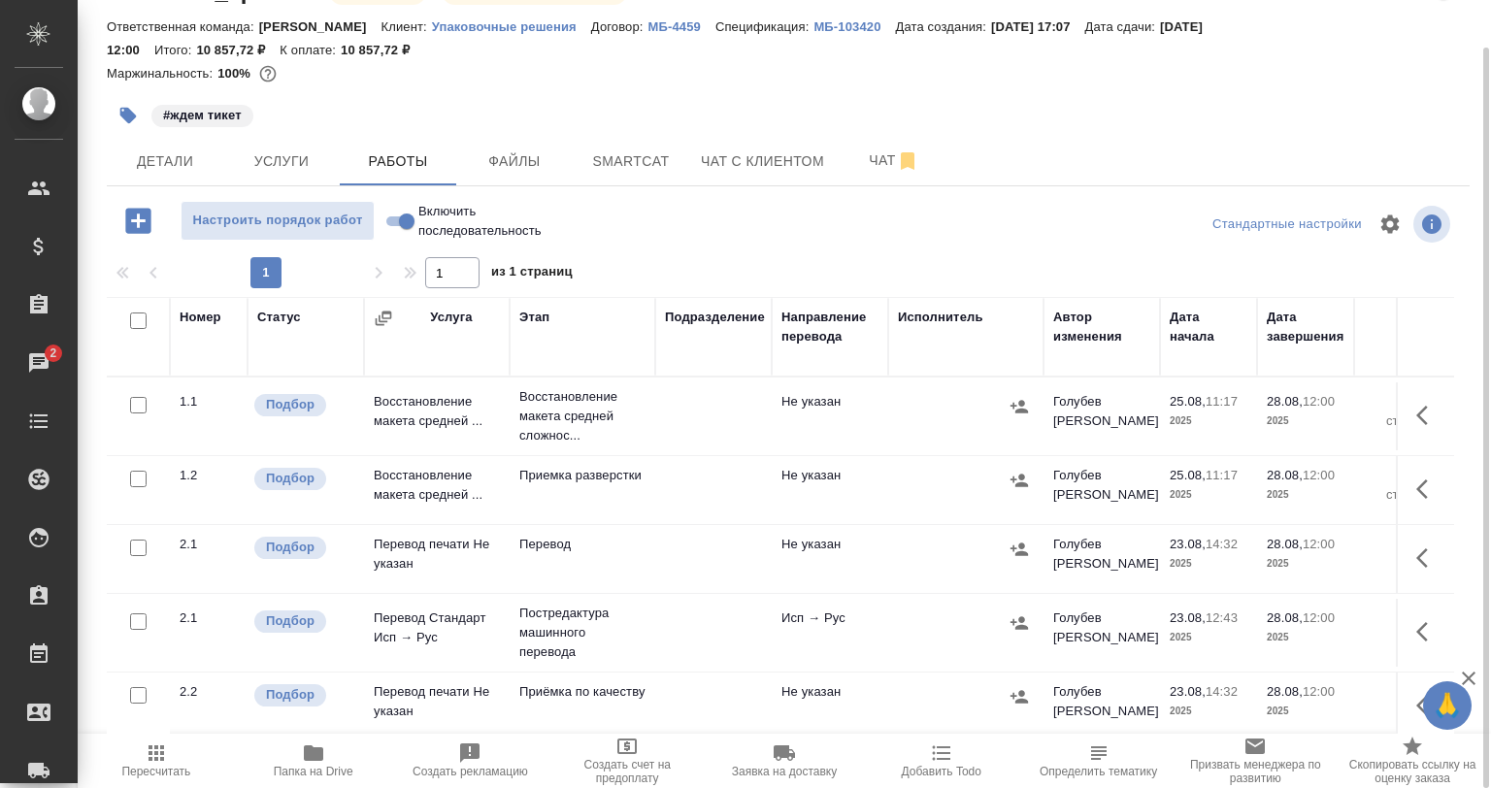
click at [1413, 399] on button "button" at bounding box center [1428, 415] width 47 height 47
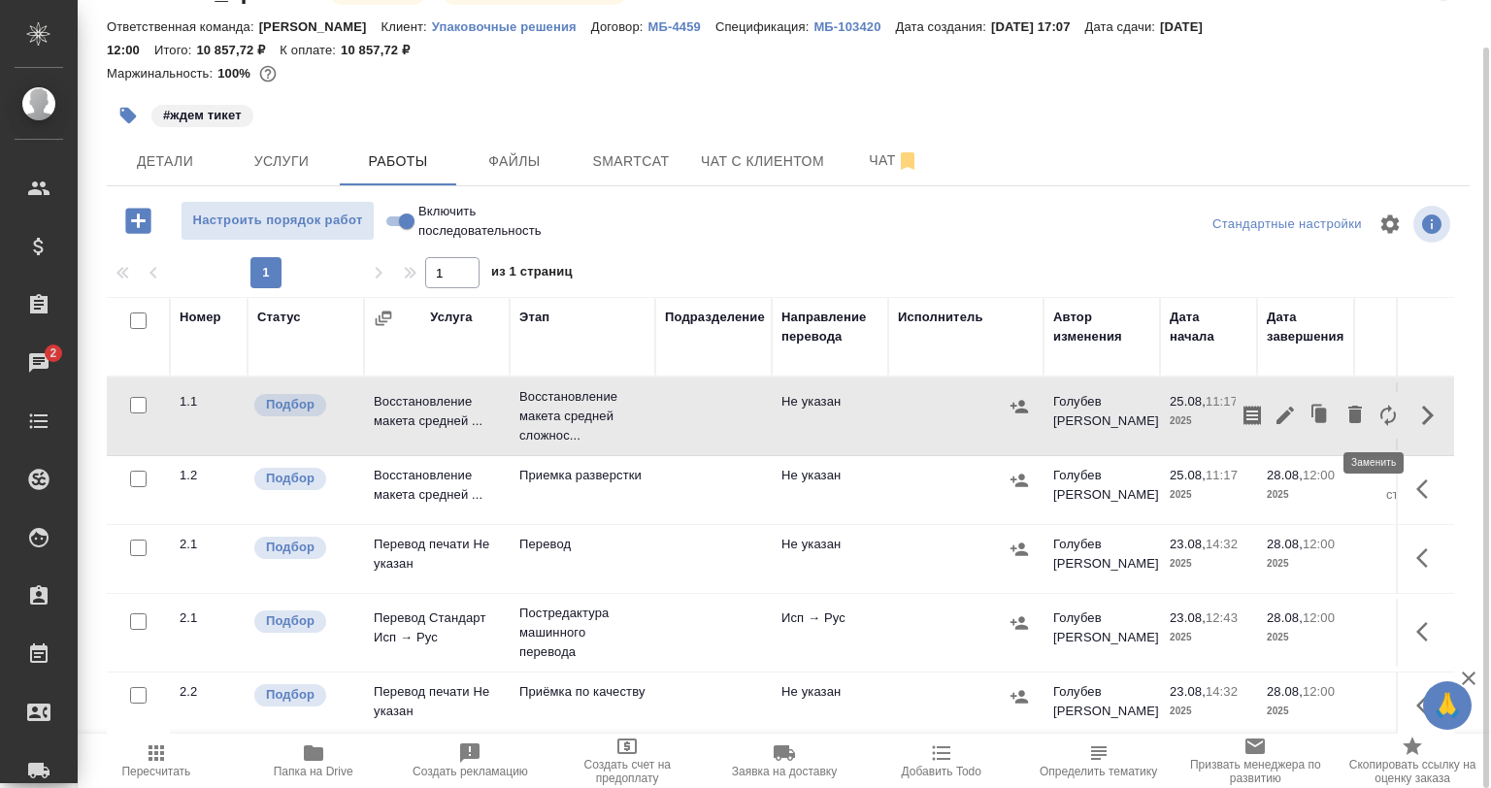
click at [1385, 422] on button "button" at bounding box center [1388, 415] width 33 height 47
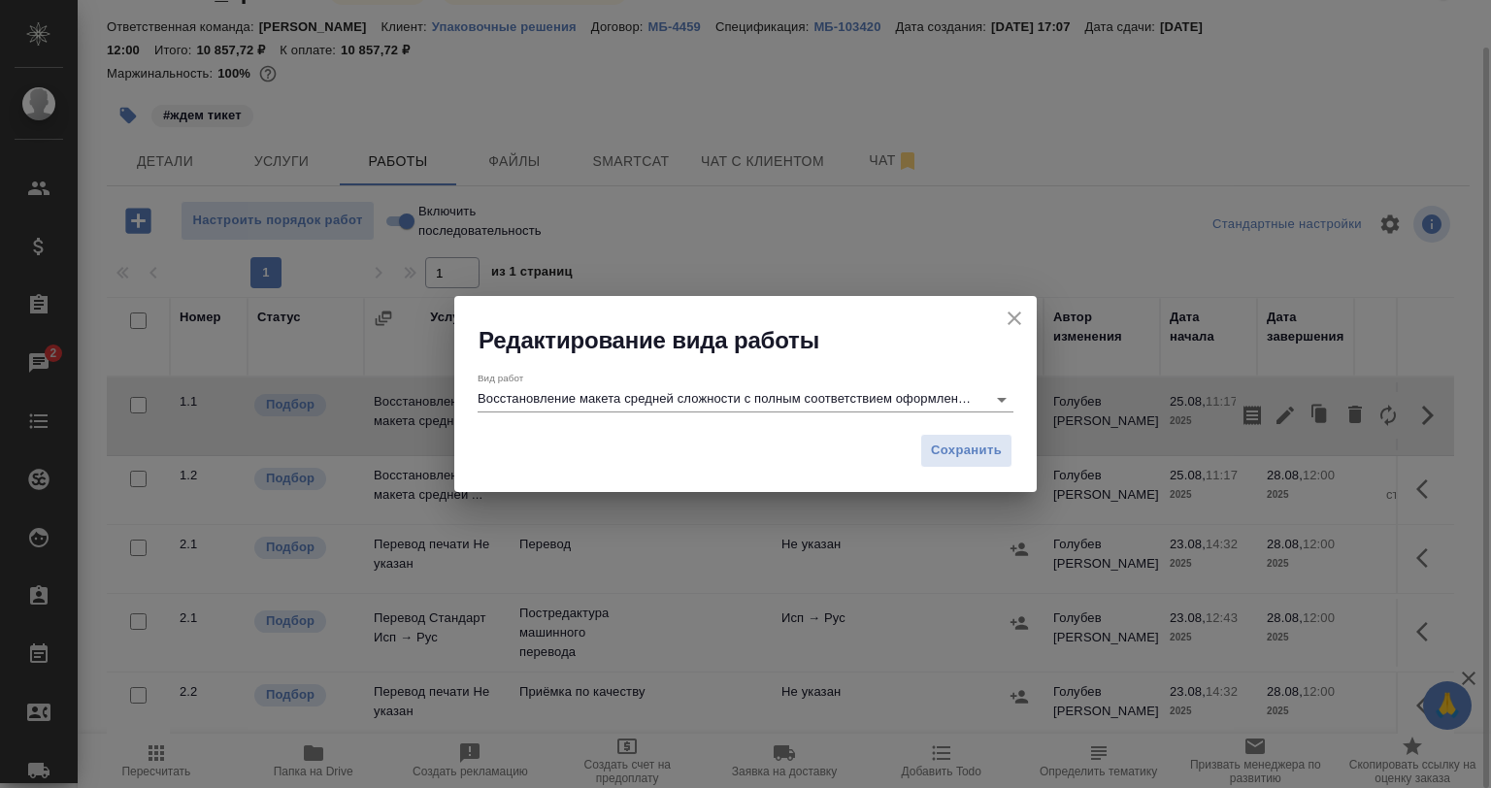
click at [601, 400] on input "Восстановление макета средней сложности с полным соответствием оформлению ориги…" at bounding box center [727, 398] width 499 height 23
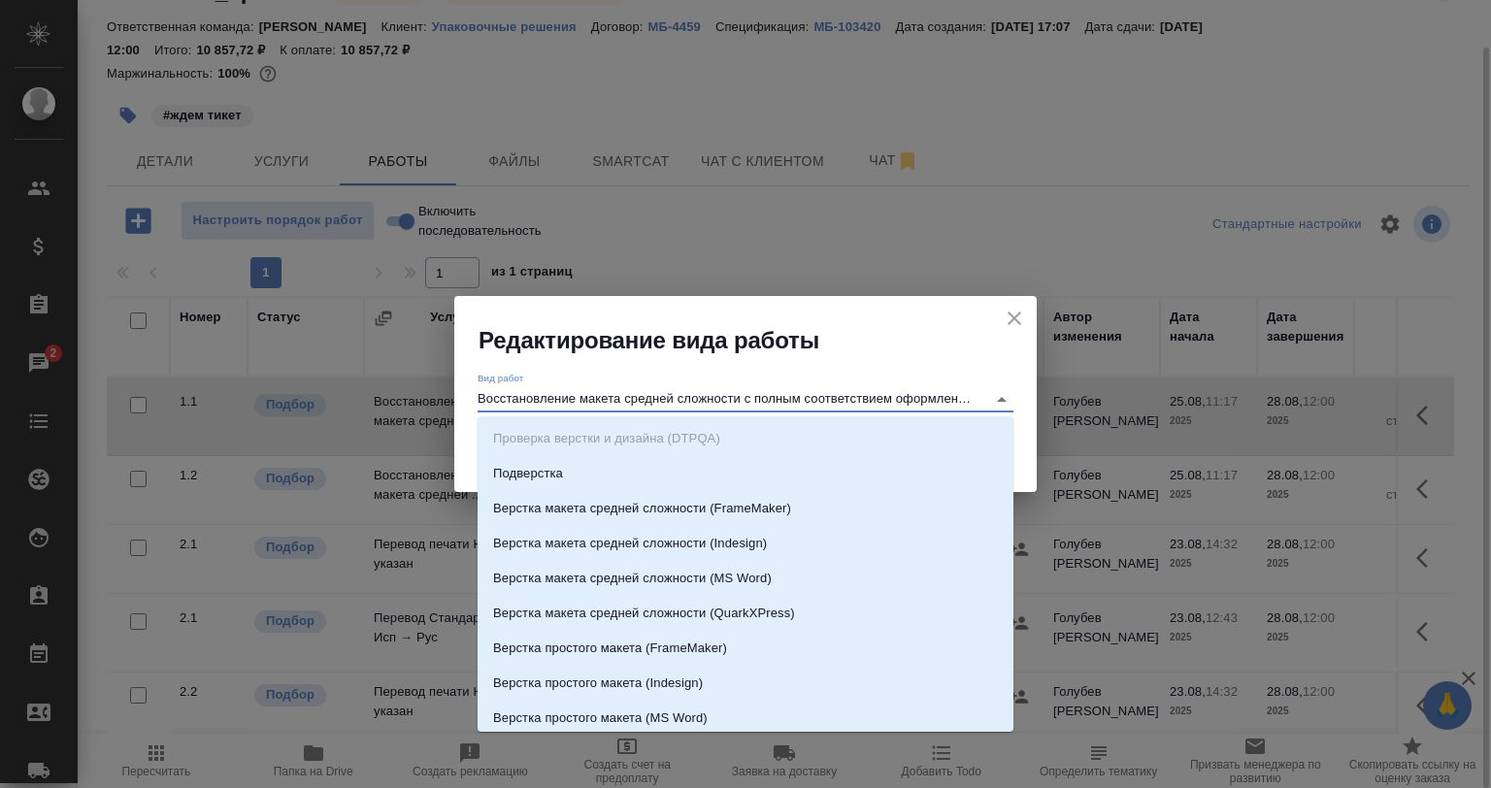
click at [579, 397] on input "Восстановление макета средней сложности с полным соответствием оформлению ориги…" at bounding box center [727, 398] width 499 height 23
drag, startPoint x: 579, startPoint y: 398, endPoint x: 1098, endPoint y: 398, distance: 519.4
click at [1098, 398] on div "Редактирование вида работы Вид работ Восстановление макета средней сложности с …" at bounding box center [745, 394] width 1491 height 788
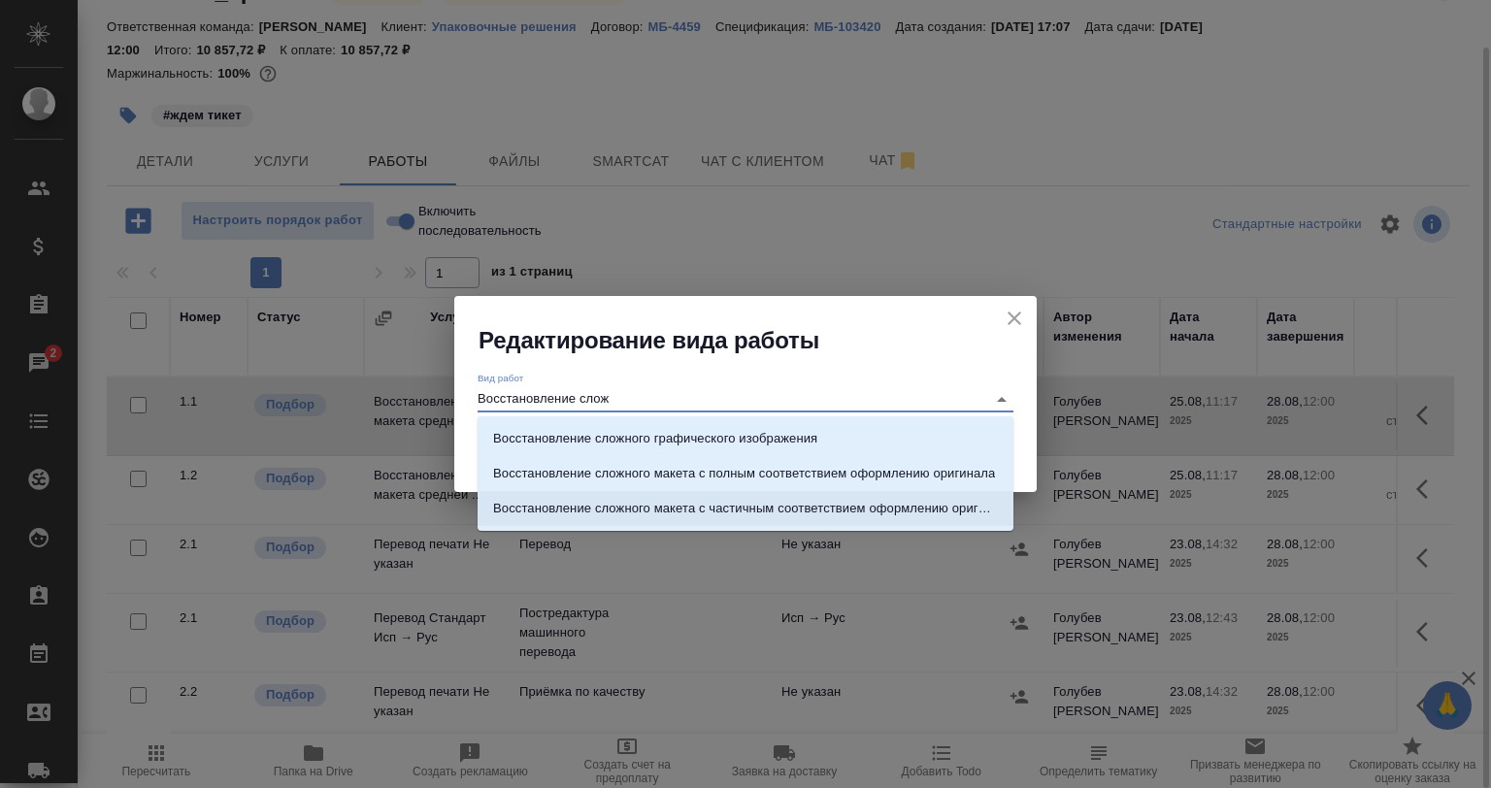
click at [763, 515] on p "Восстановление сложного макета с частичным соответствием оформлению оригинала" at bounding box center [745, 508] width 505 height 19
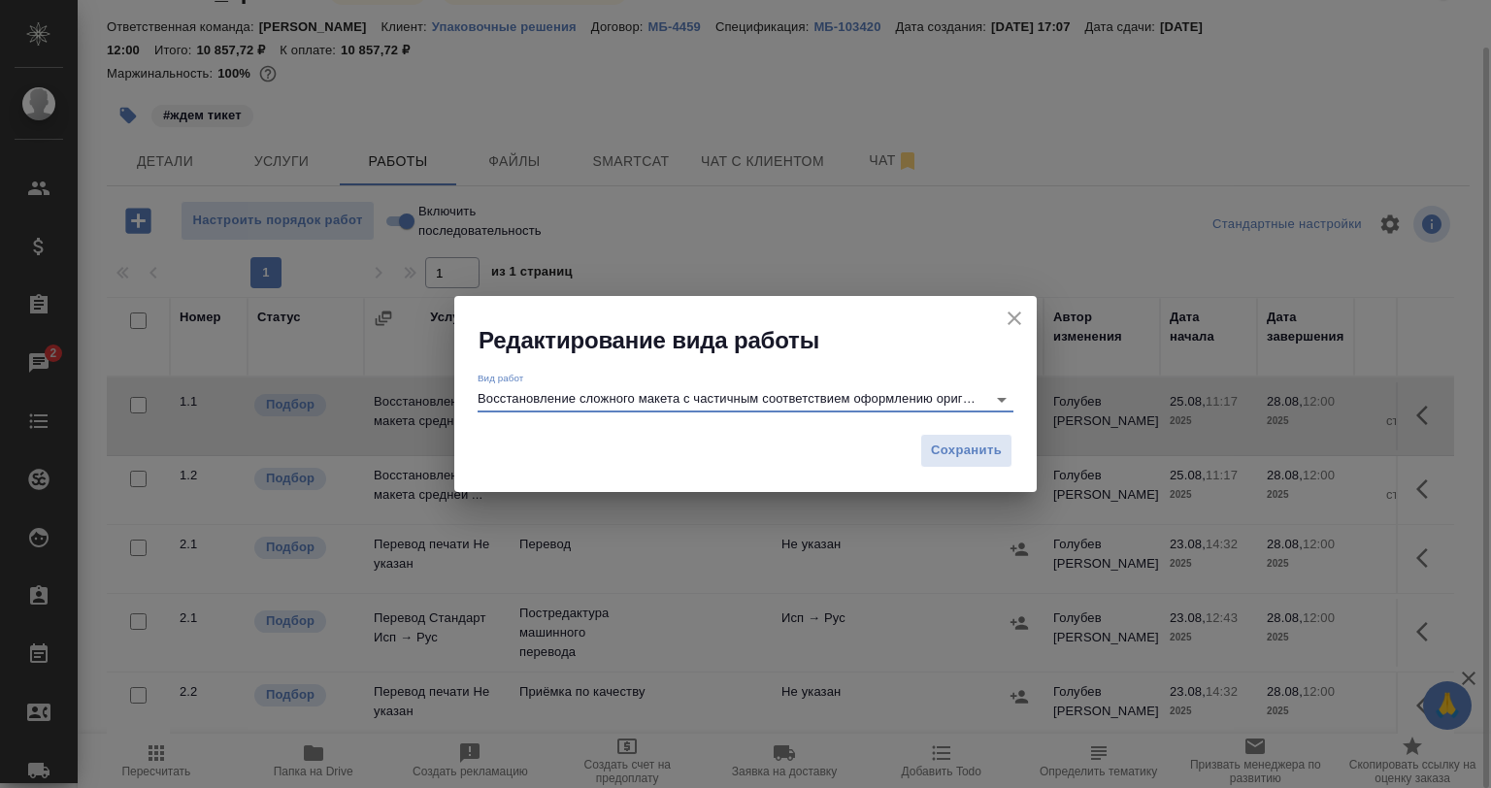
type input "Восстановление сложного макета с частичным соответствием оформлению оригинала"
click at [741, 671] on div "Редактирование вида работы Вид работ Восстановление сложного макета с частичным…" at bounding box center [745, 394] width 1491 height 788
click at [963, 434] on button "Сохранить" at bounding box center [966, 451] width 92 height 34
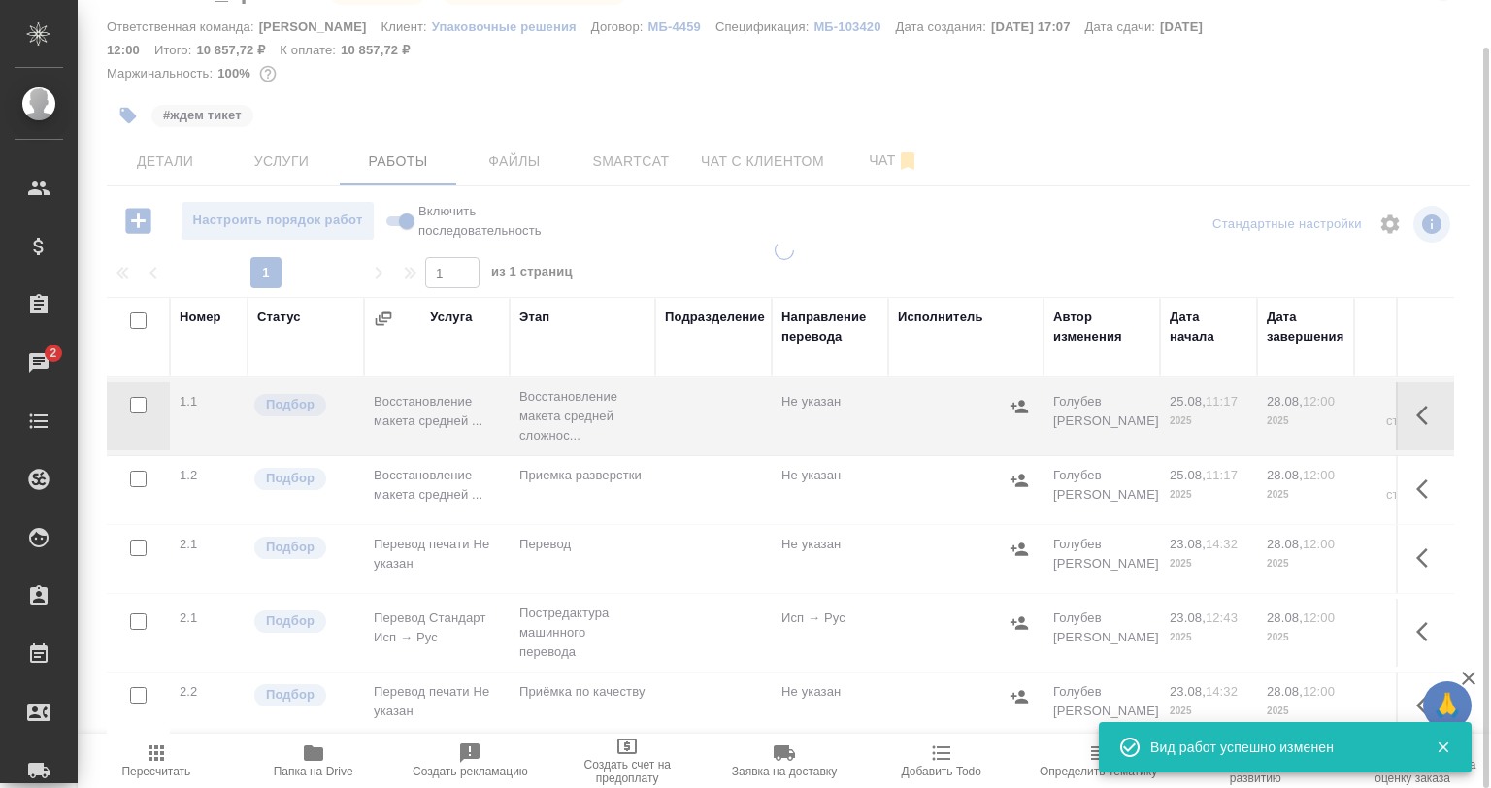
click at [1416, 408] on icon "button" at bounding box center [1427, 415] width 23 height 23
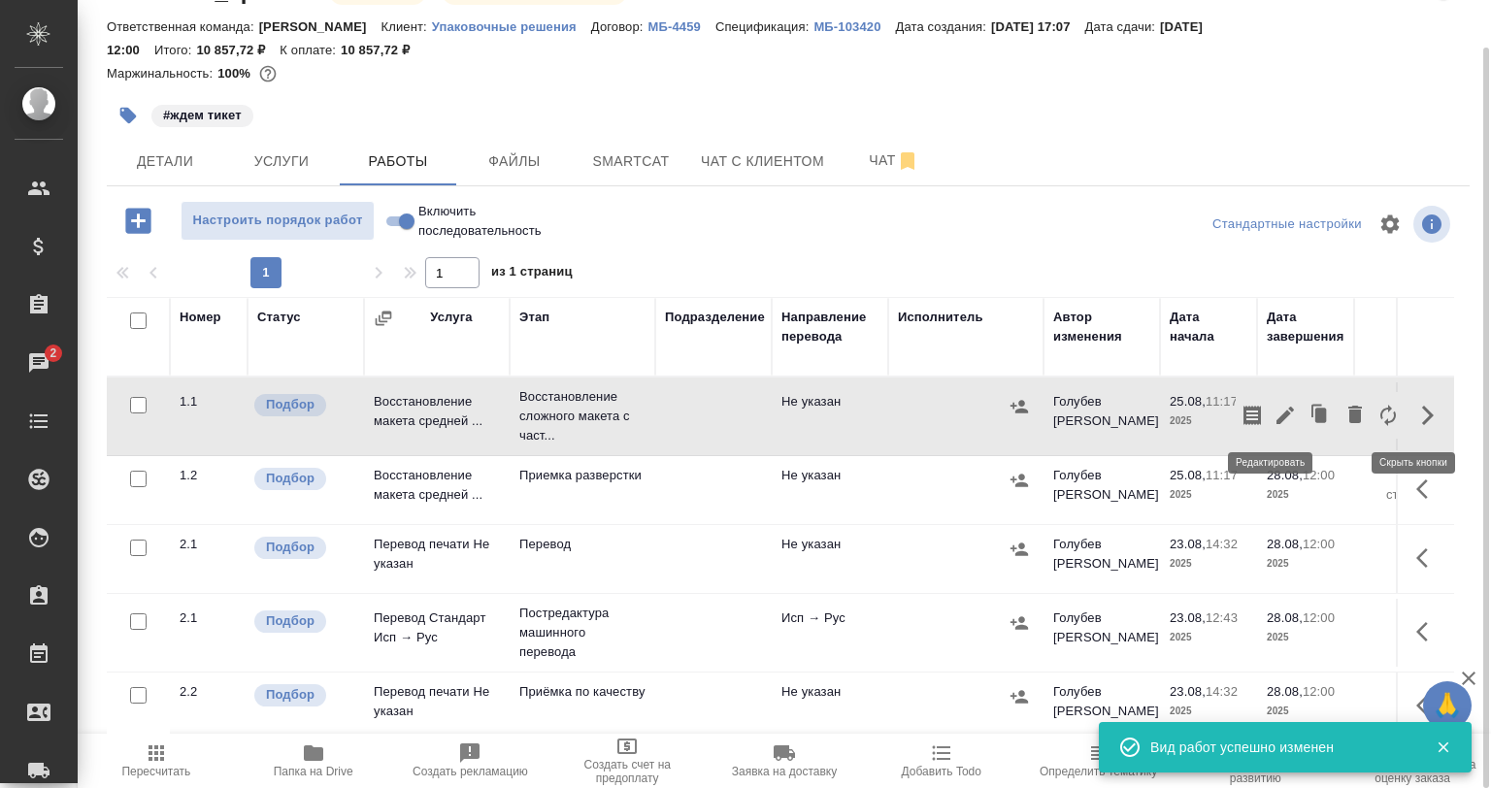
click at [1277, 413] on icon "button" at bounding box center [1285, 415] width 17 height 17
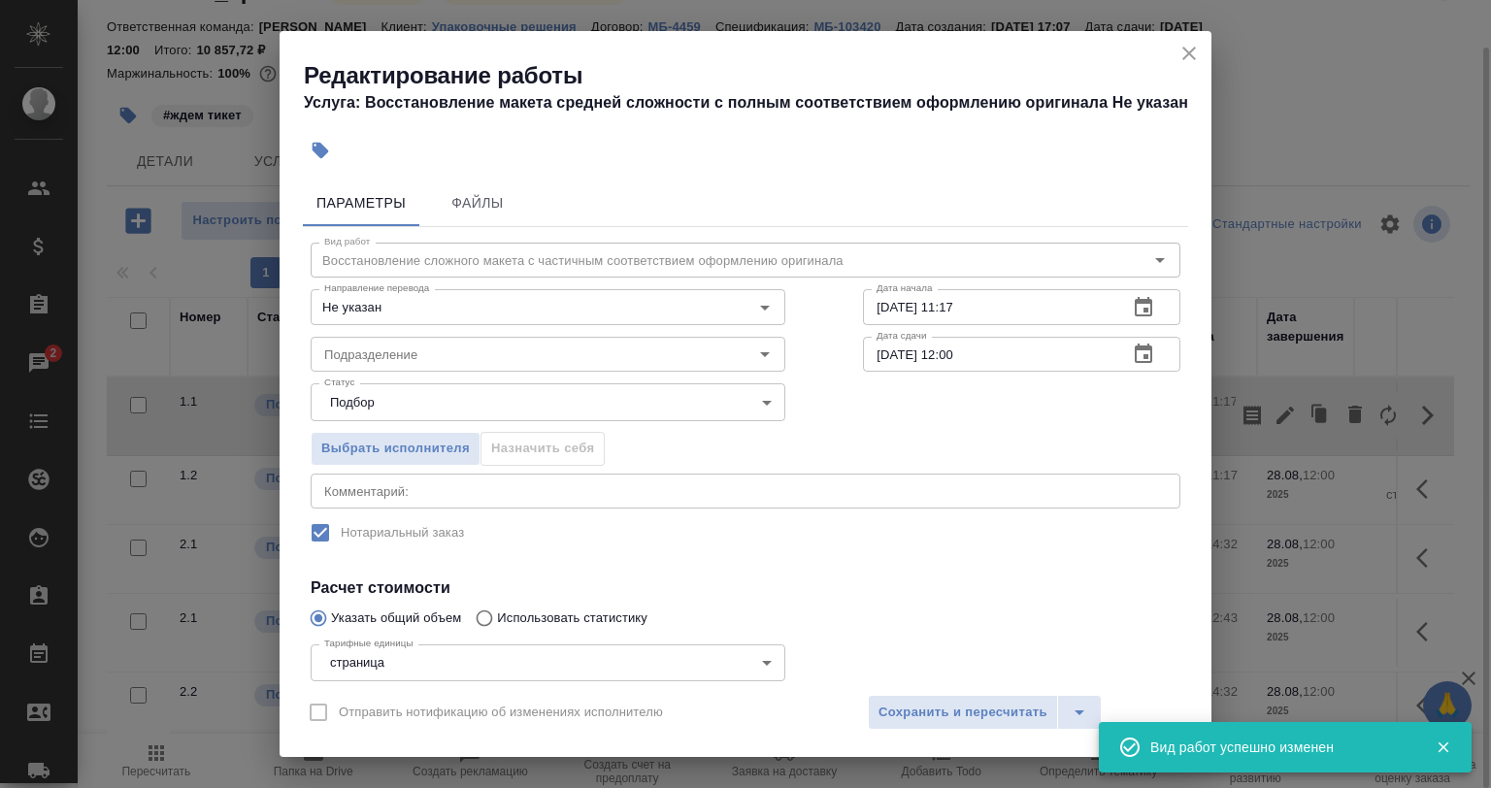
scroll to position [166, 0]
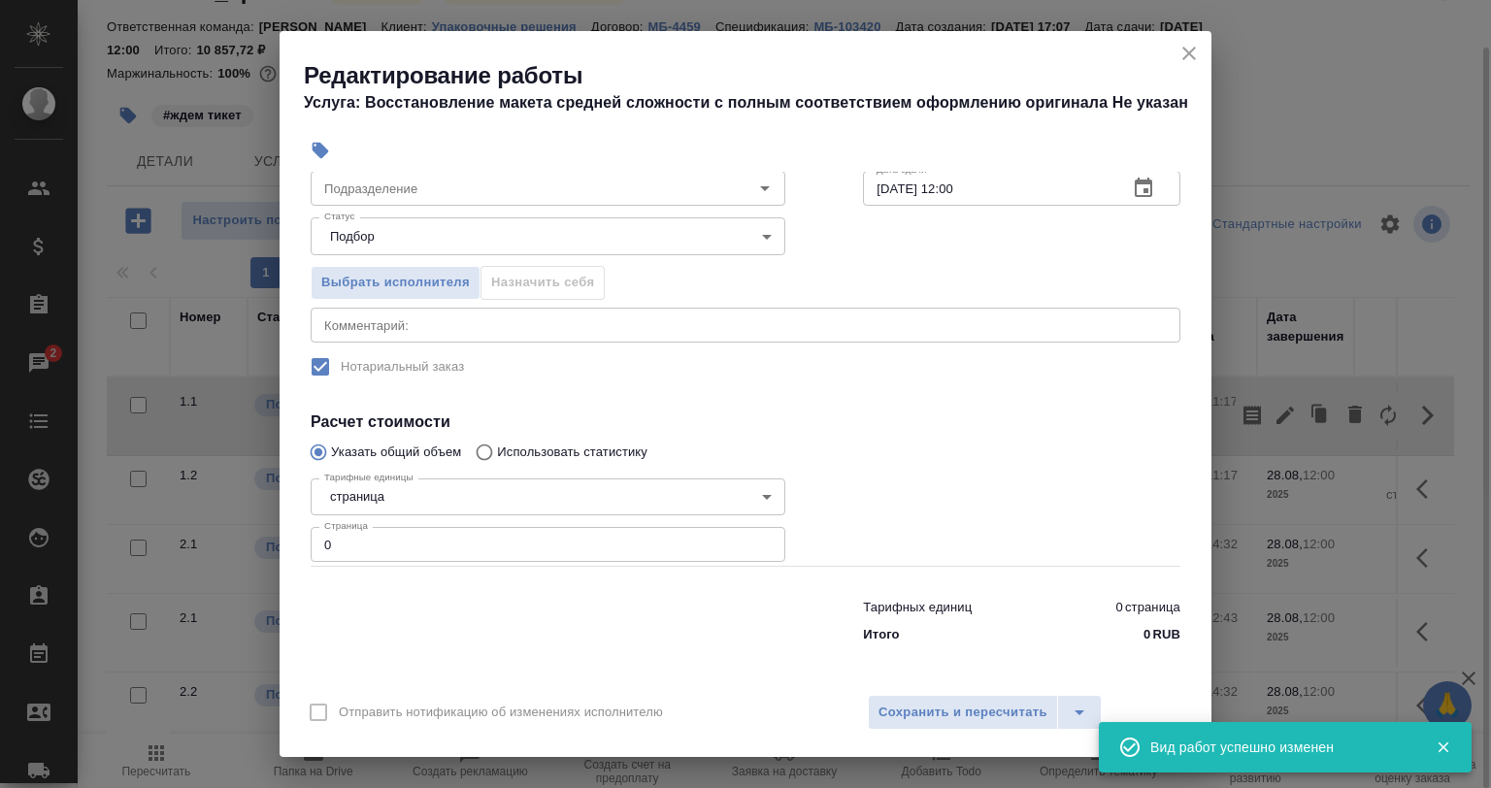
drag, startPoint x: 348, startPoint y: 538, endPoint x: 275, endPoint y: 539, distance: 72.8
click at [277, 538] on div "Редактирование работы Услуга: Восстановление макета средней сложности с полным …" at bounding box center [745, 394] width 1491 height 788
type input "8"
click at [413, 336] on div "x Комментарий:" at bounding box center [746, 325] width 870 height 35
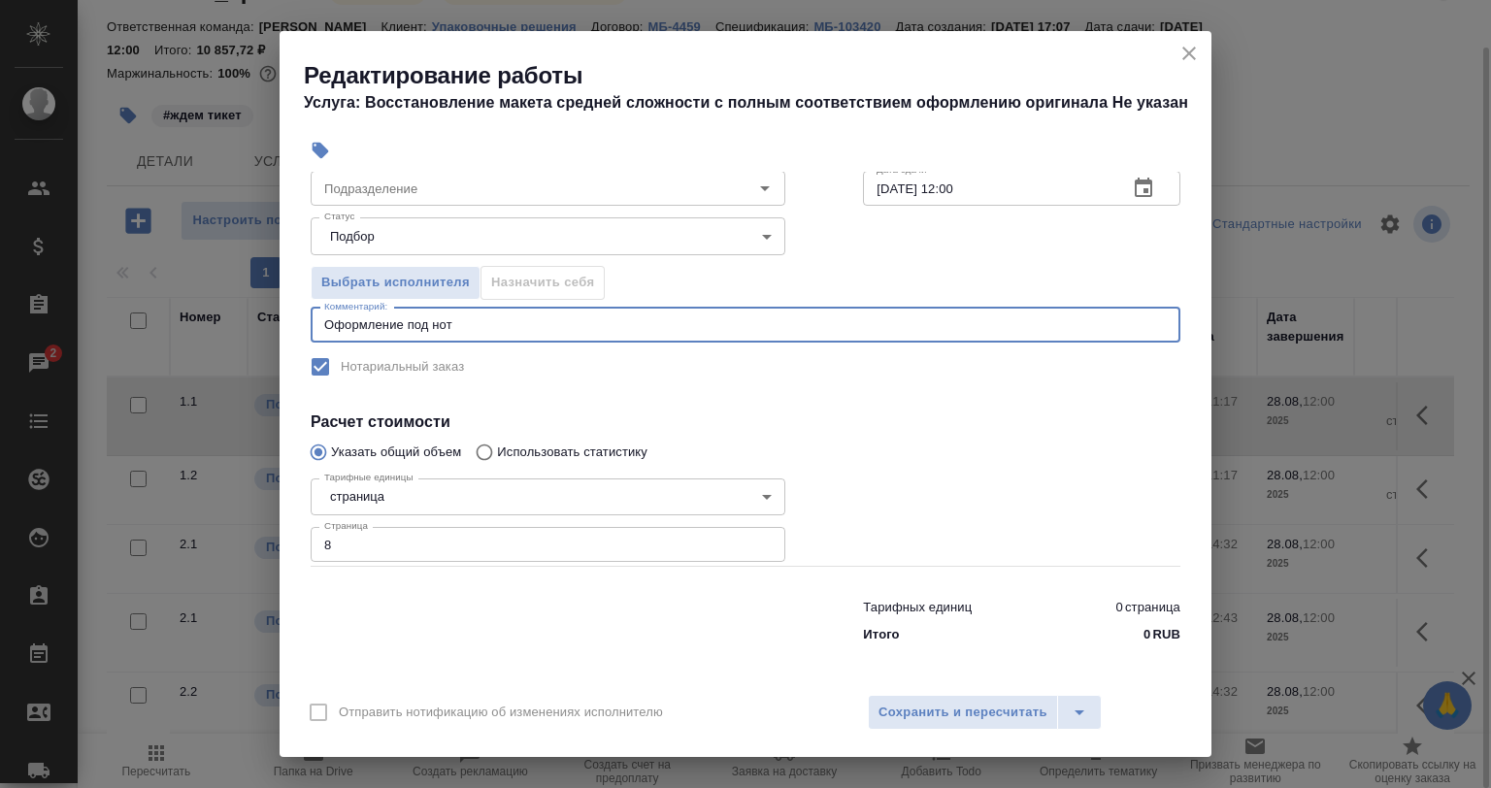
scroll to position [0, 0]
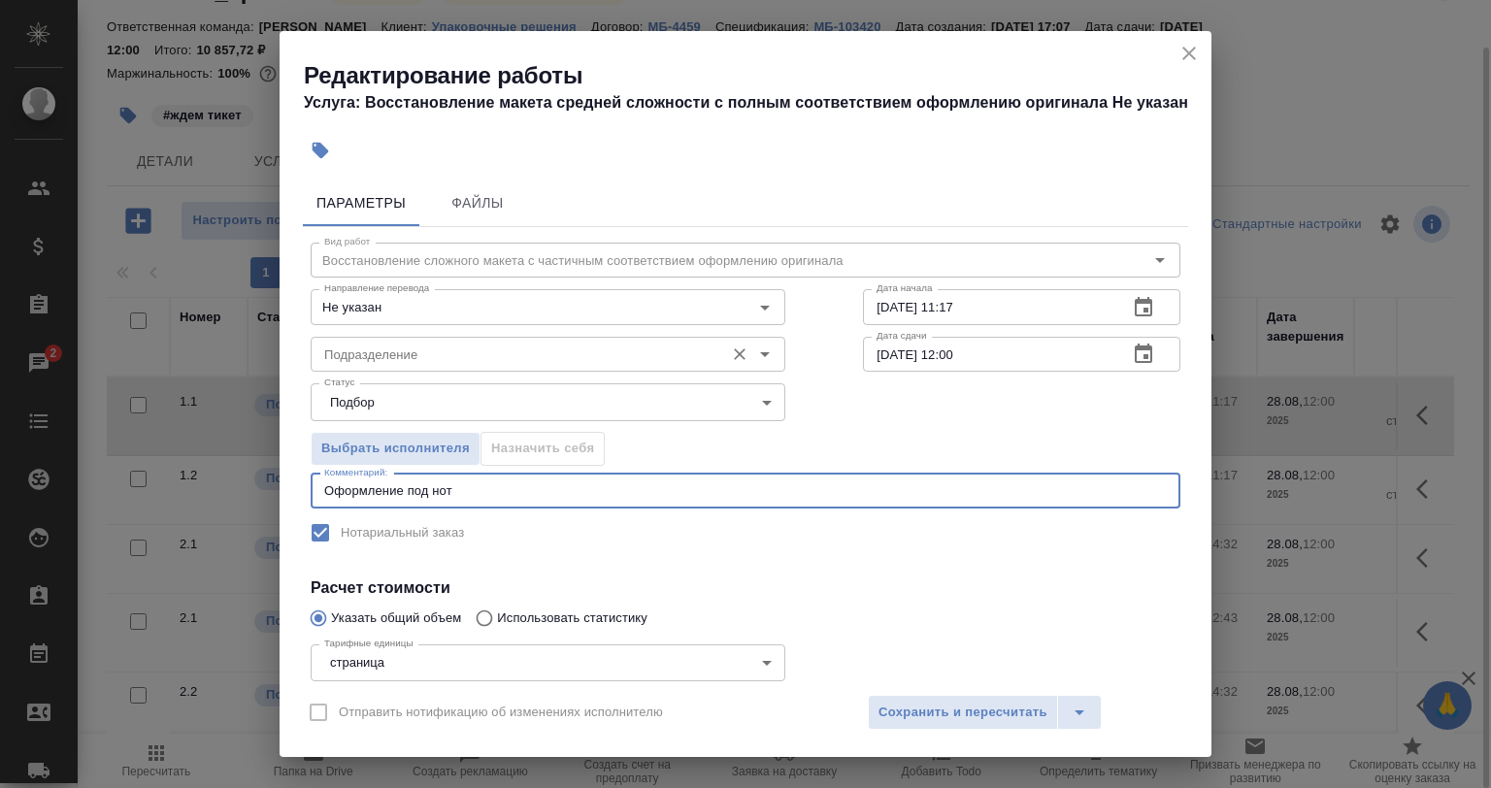
type textarea "Оформление под нот"
click at [418, 354] on input "Подразделение" at bounding box center [515, 354] width 398 height 23
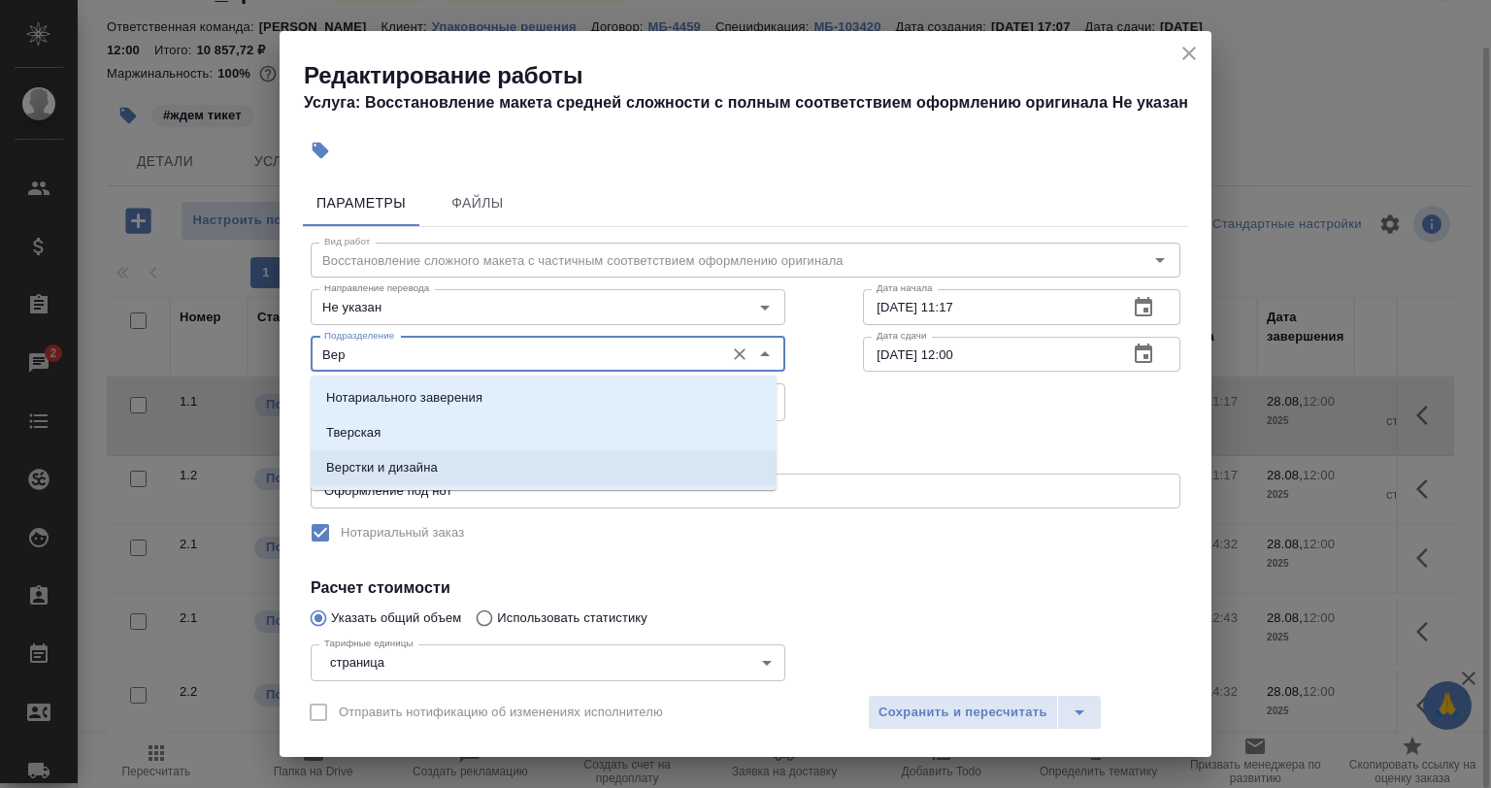
click at [398, 474] on p "Верстки и дизайна" at bounding box center [382, 467] width 112 height 19
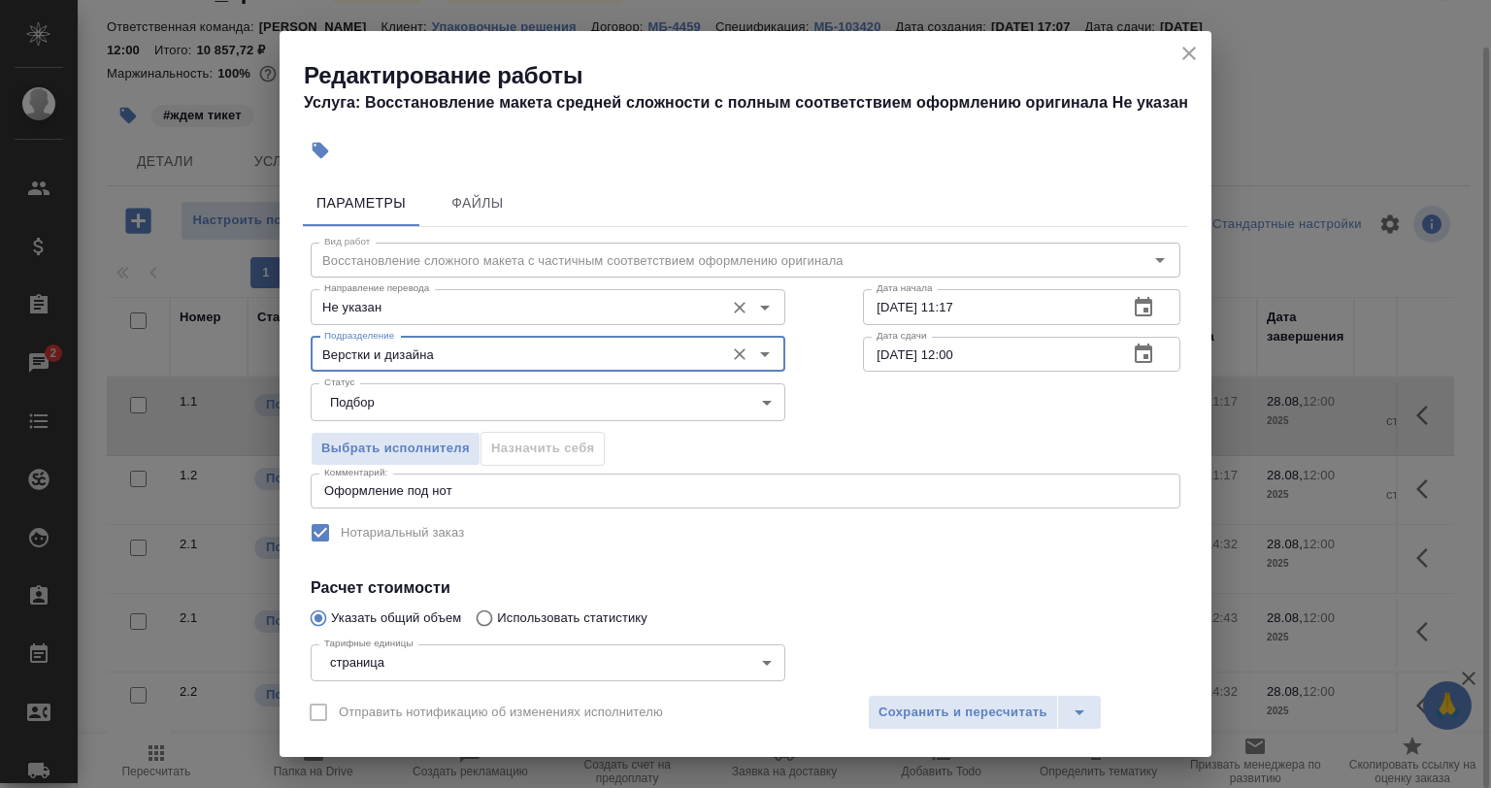
type input "Верстки и дизайна"
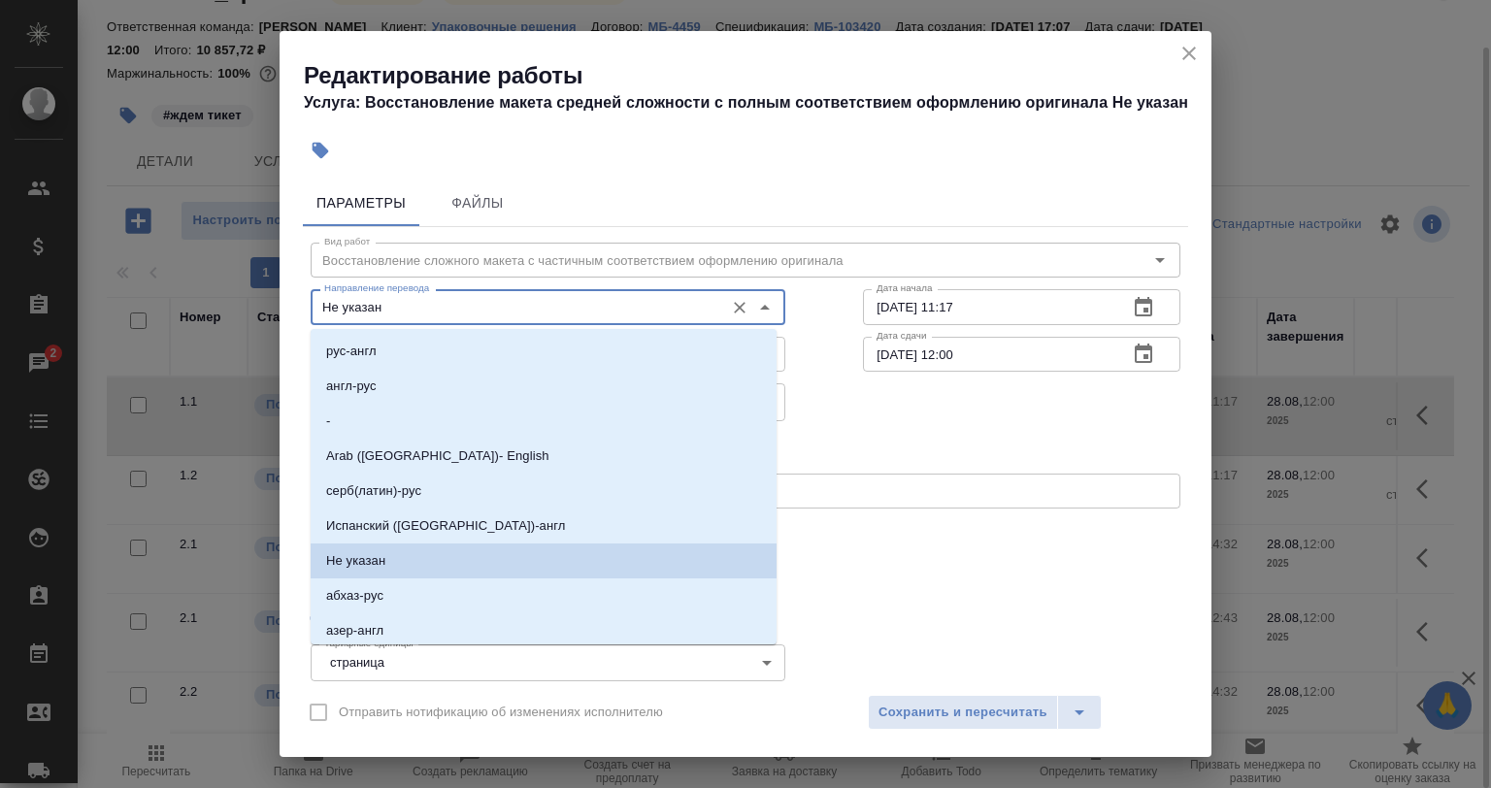
click at [498, 303] on input "Не указан" at bounding box center [515, 306] width 398 height 23
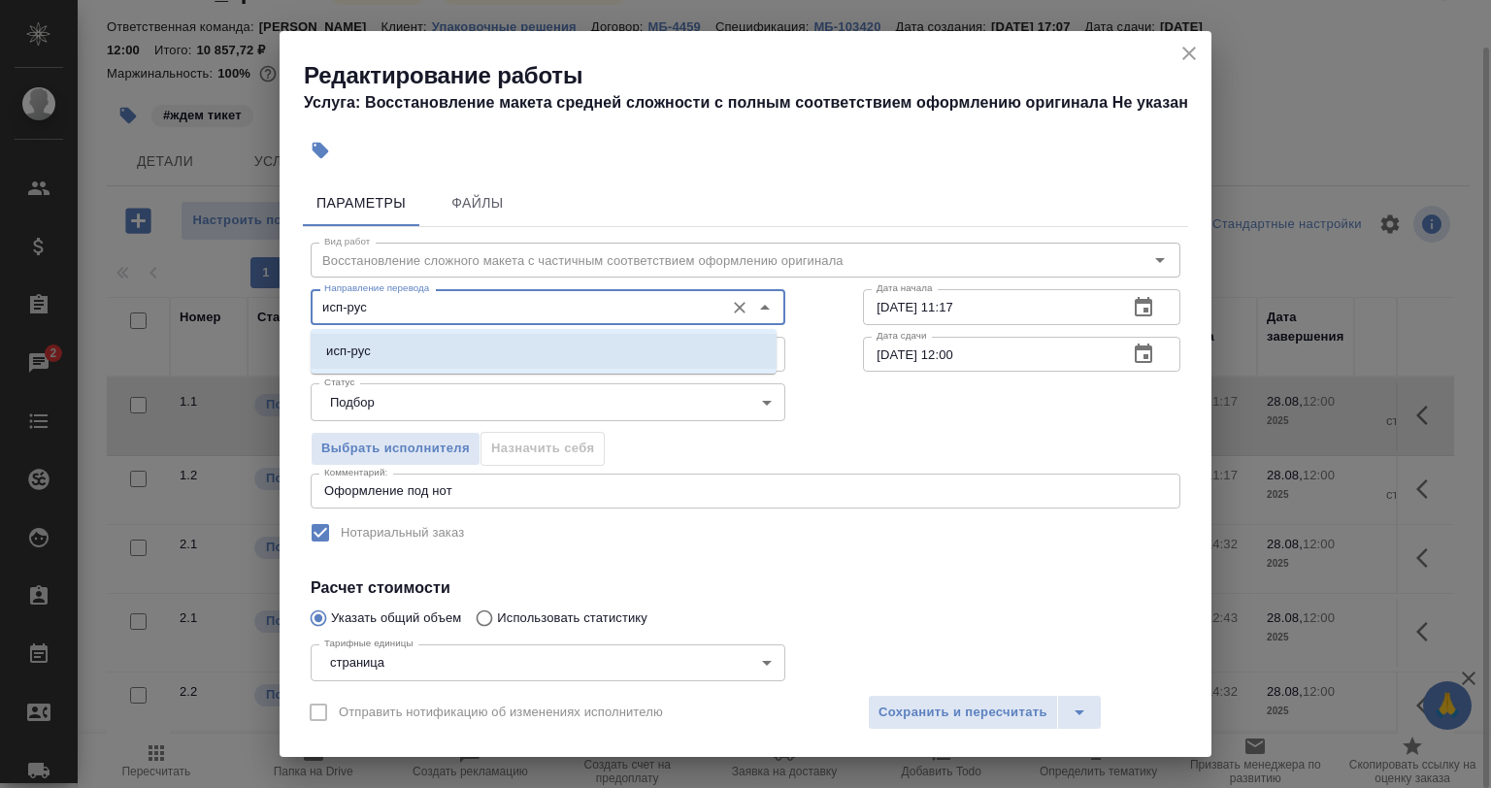
click at [454, 342] on li "исп-рус" at bounding box center [544, 351] width 466 height 35
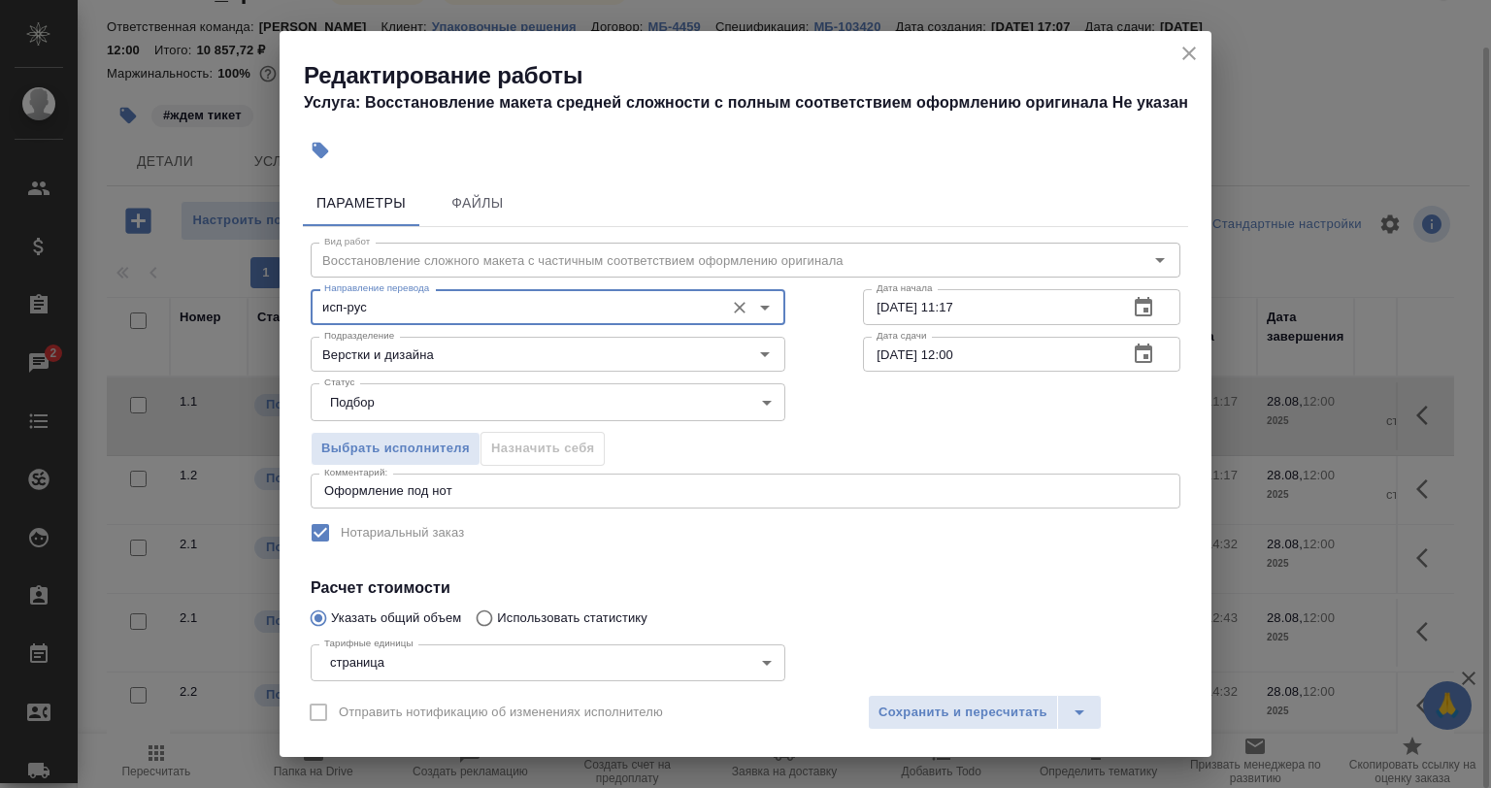
type input "исп-рус"
click at [955, 315] on input "25.08.2025 11:17" at bounding box center [987, 306] width 249 height 35
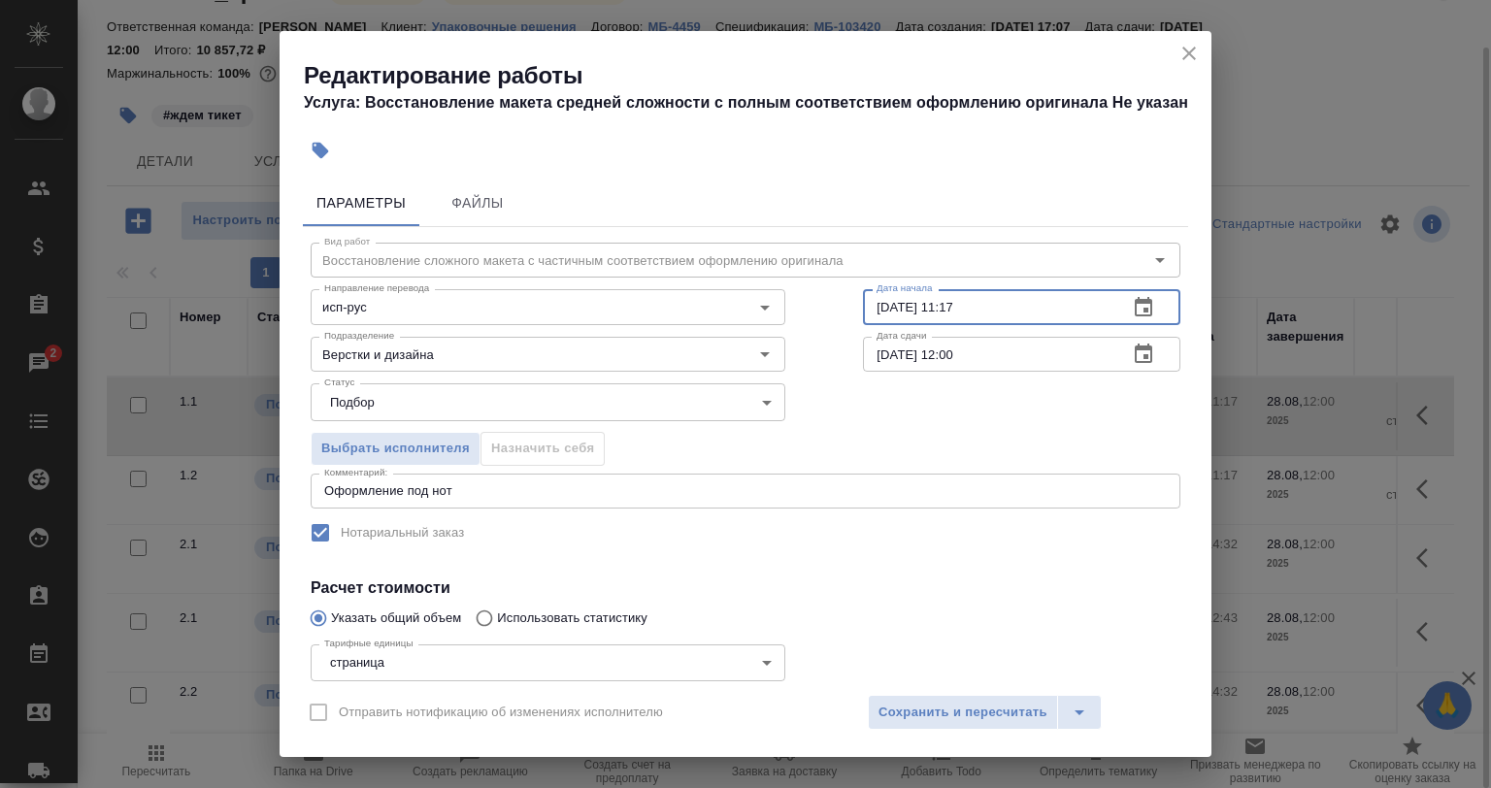
drag, startPoint x: 979, startPoint y: 311, endPoint x: 924, endPoint y: 315, distance: 54.5
click at [924, 315] on input "25.08.2025 11:17" at bounding box center [987, 306] width 249 height 35
click at [878, 311] on input "25.08.2025 11:17" at bounding box center [987, 306] width 249 height 35
click at [1065, 330] on div "Дата сдачи 28.08.2025 12:00 Дата сдачи" at bounding box center [1021, 352] width 395 height 124
drag, startPoint x: 981, startPoint y: 310, endPoint x: 932, endPoint y: 310, distance: 48.5
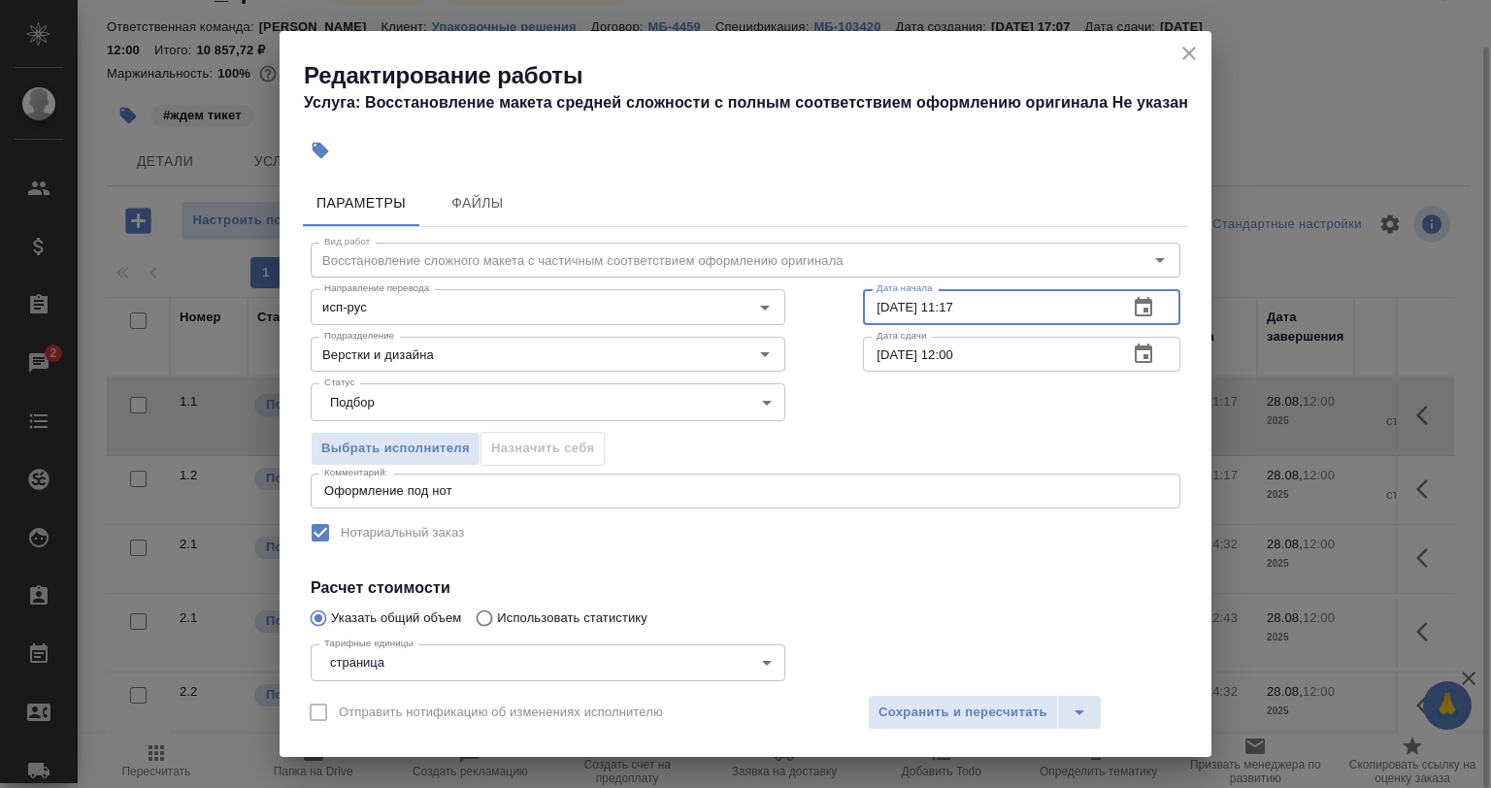
click at [931, 311] on input "26.08.2025 11:17" at bounding box center [987, 306] width 249 height 35
type input "26.08.2025 10:40"
click at [875, 353] on input "28.08.2025 12:00" at bounding box center [987, 354] width 249 height 35
click at [1002, 340] on input "26.08.2025 12:00" at bounding box center [987, 354] width 249 height 35
drag, startPoint x: 996, startPoint y: 356, endPoint x: 937, endPoint y: 370, distance: 60.8
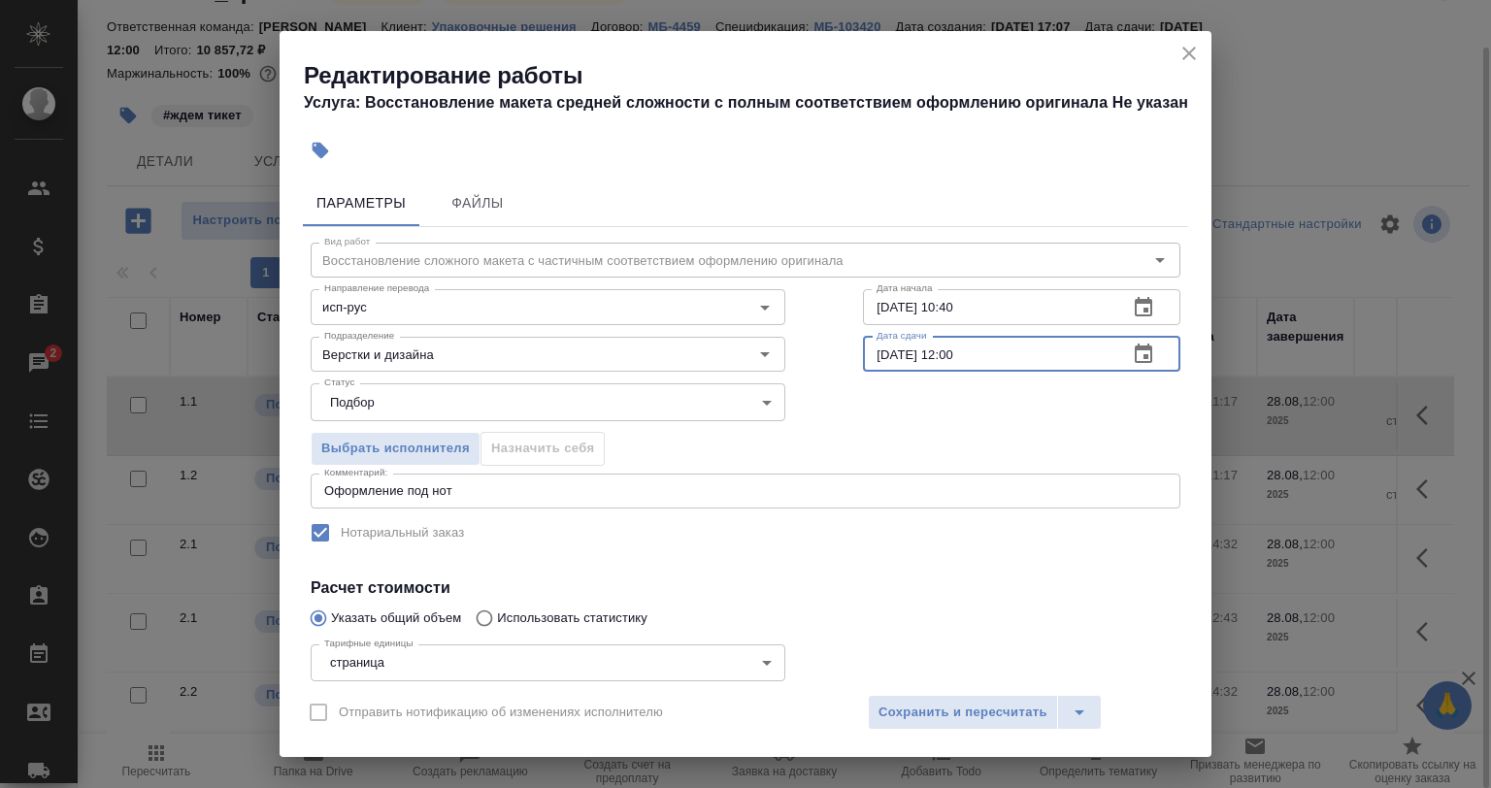
click at [937, 370] on input "26.08.2025 12:00" at bounding box center [987, 354] width 249 height 35
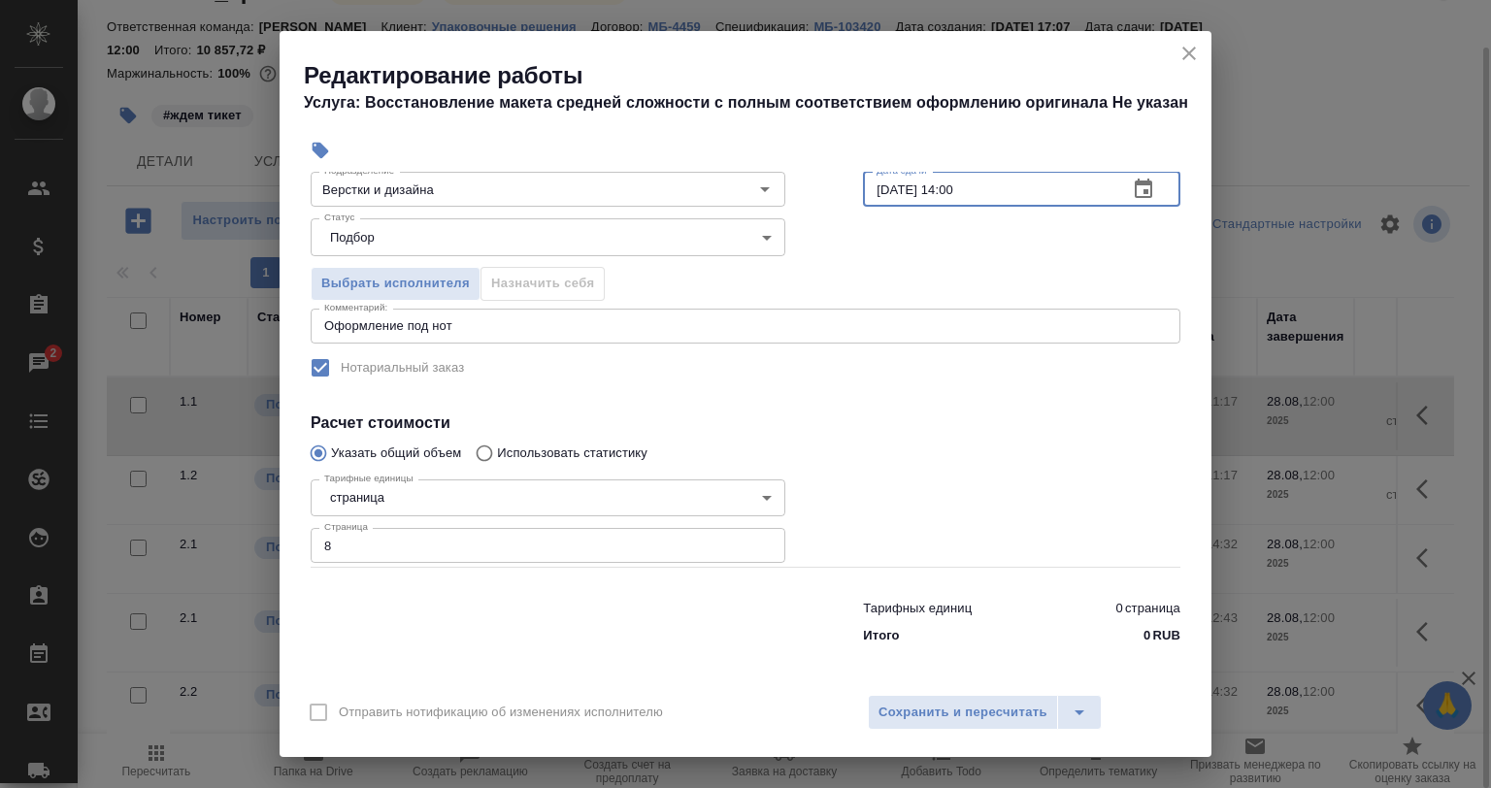
scroll to position [166, 0]
type input "26.08.2025 14:00"
click at [895, 704] on span "Сохранить и пересчитать" at bounding box center [963, 713] width 169 height 22
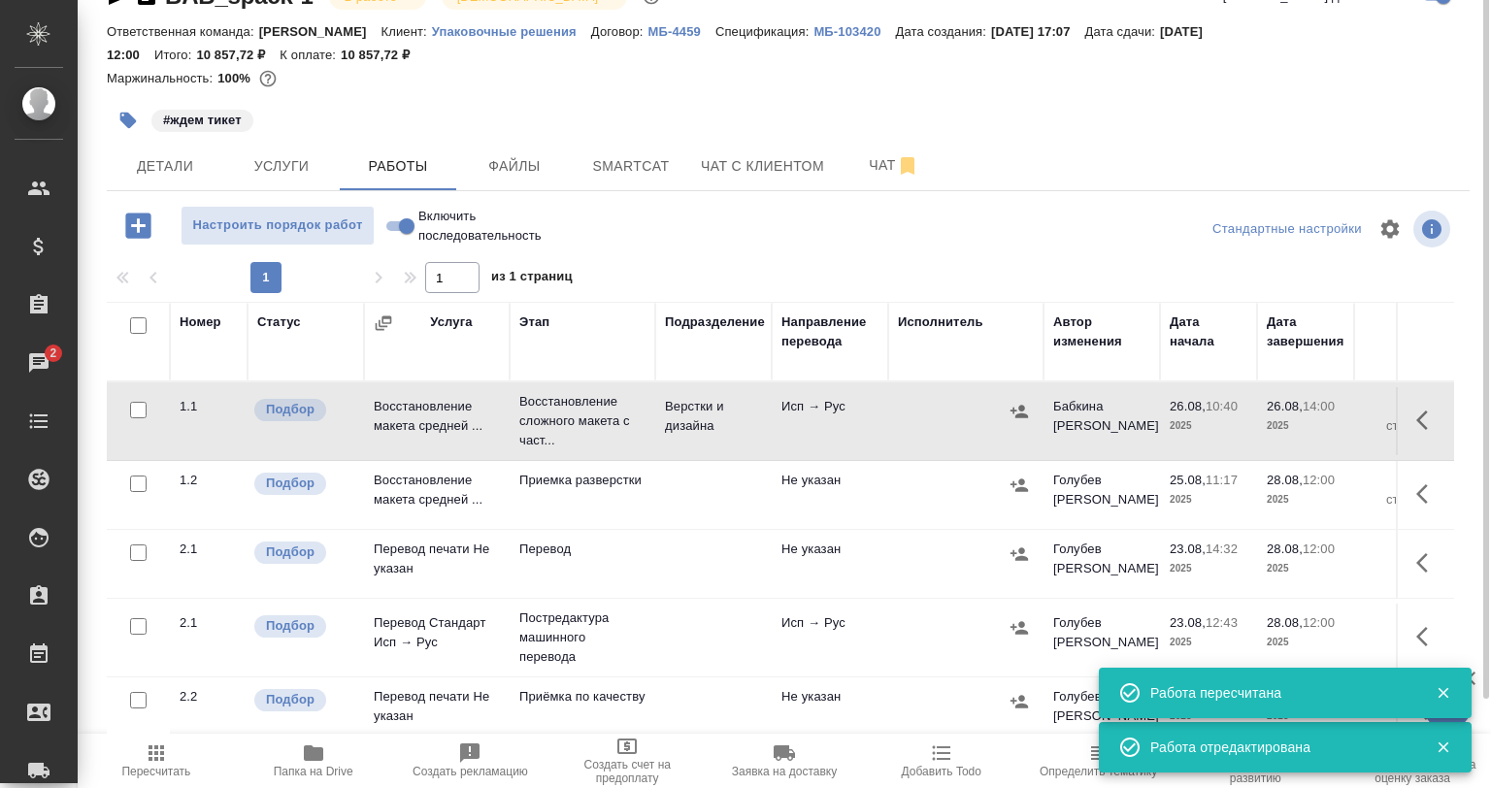
scroll to position [0, 0]
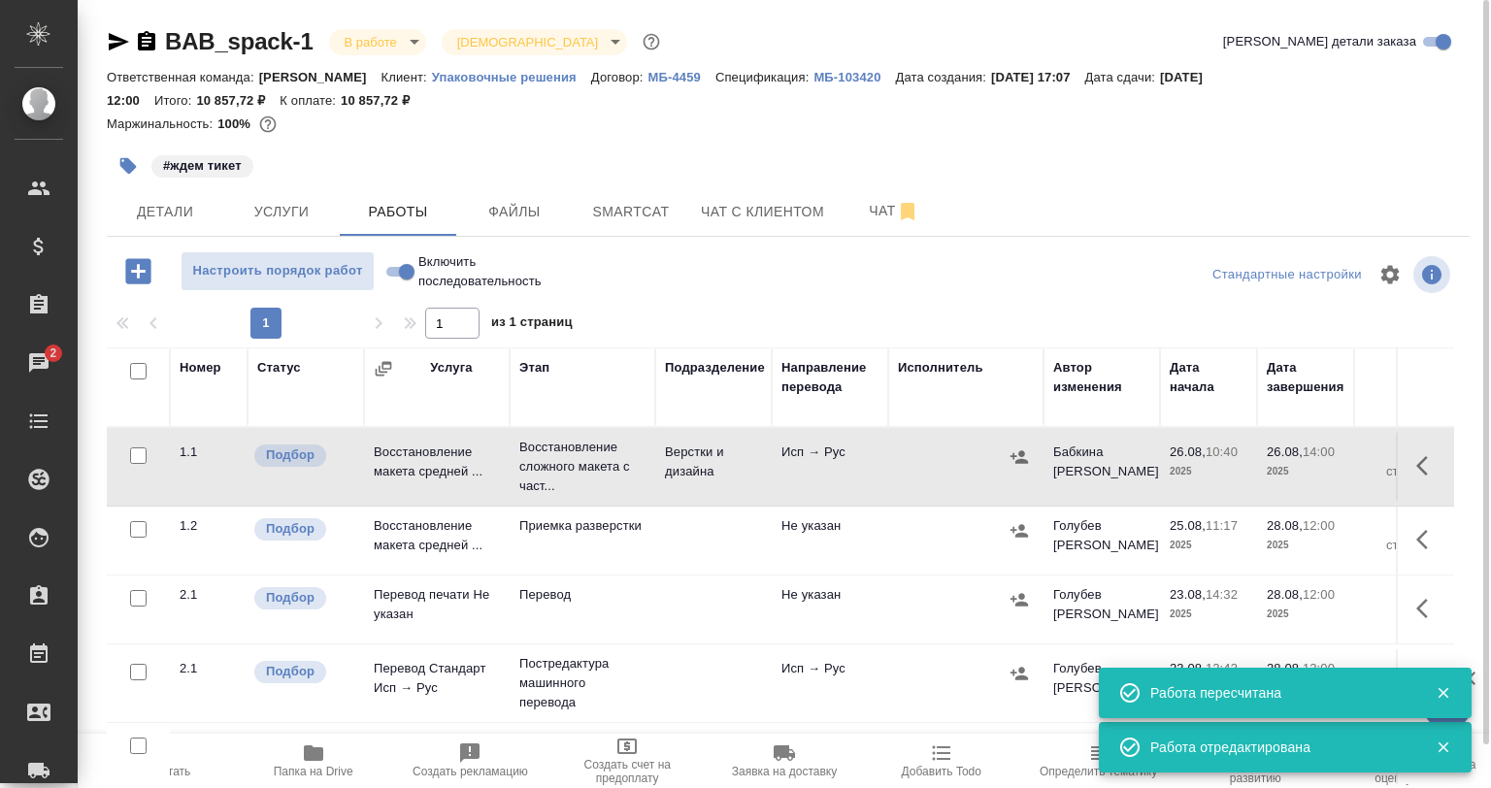
click at [135, 171] on icon "button" at bounding box center [127, 165] width 19 height 19
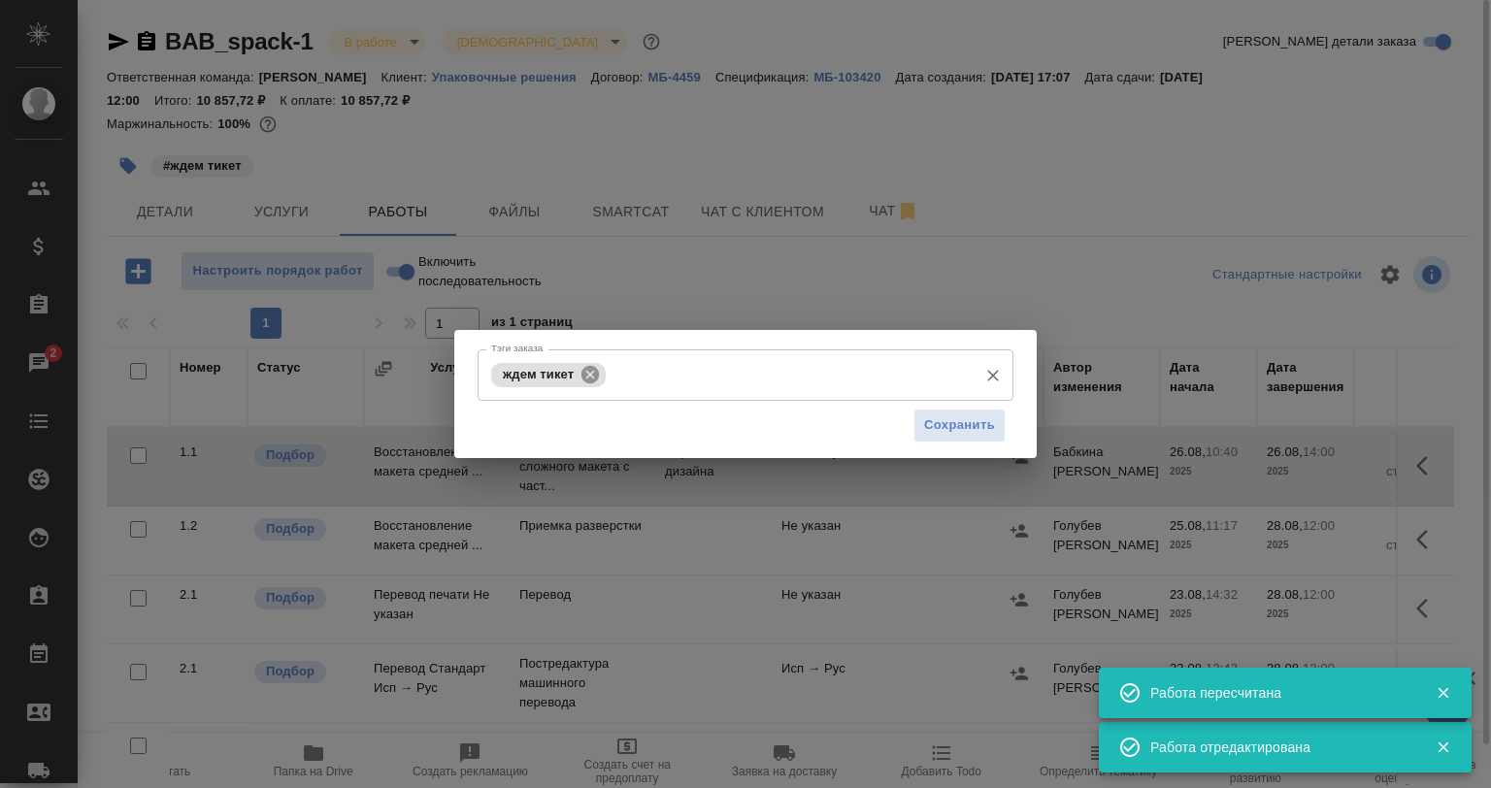
click at [589, 380] on icon at bounding box center [590, 373] width 17 height 17
click at [589, 380] on input "Тэги заказа" at bounding box center [727, 374] width 482 height 33
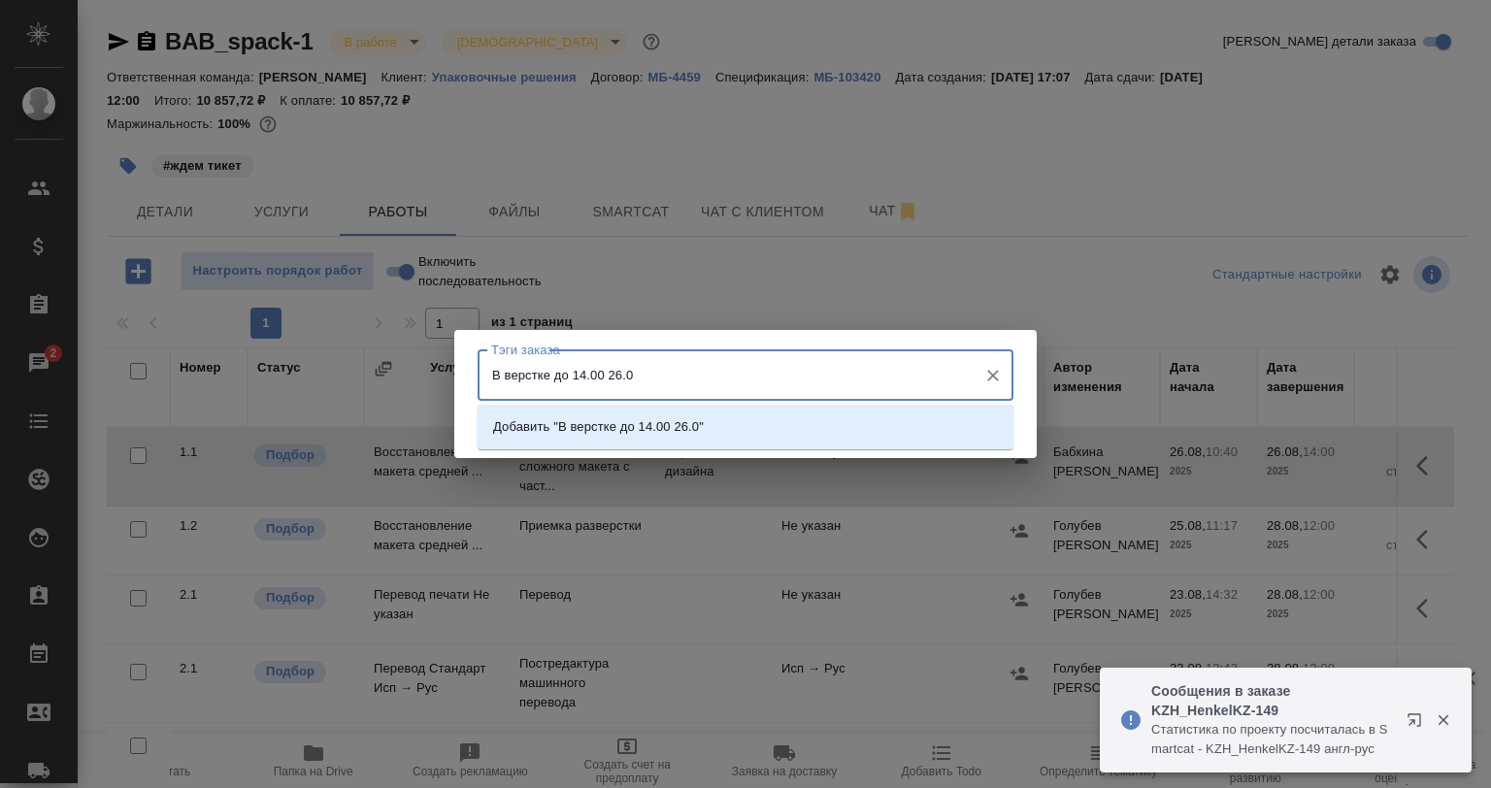
type input "В верстке до 14.00 26.08"
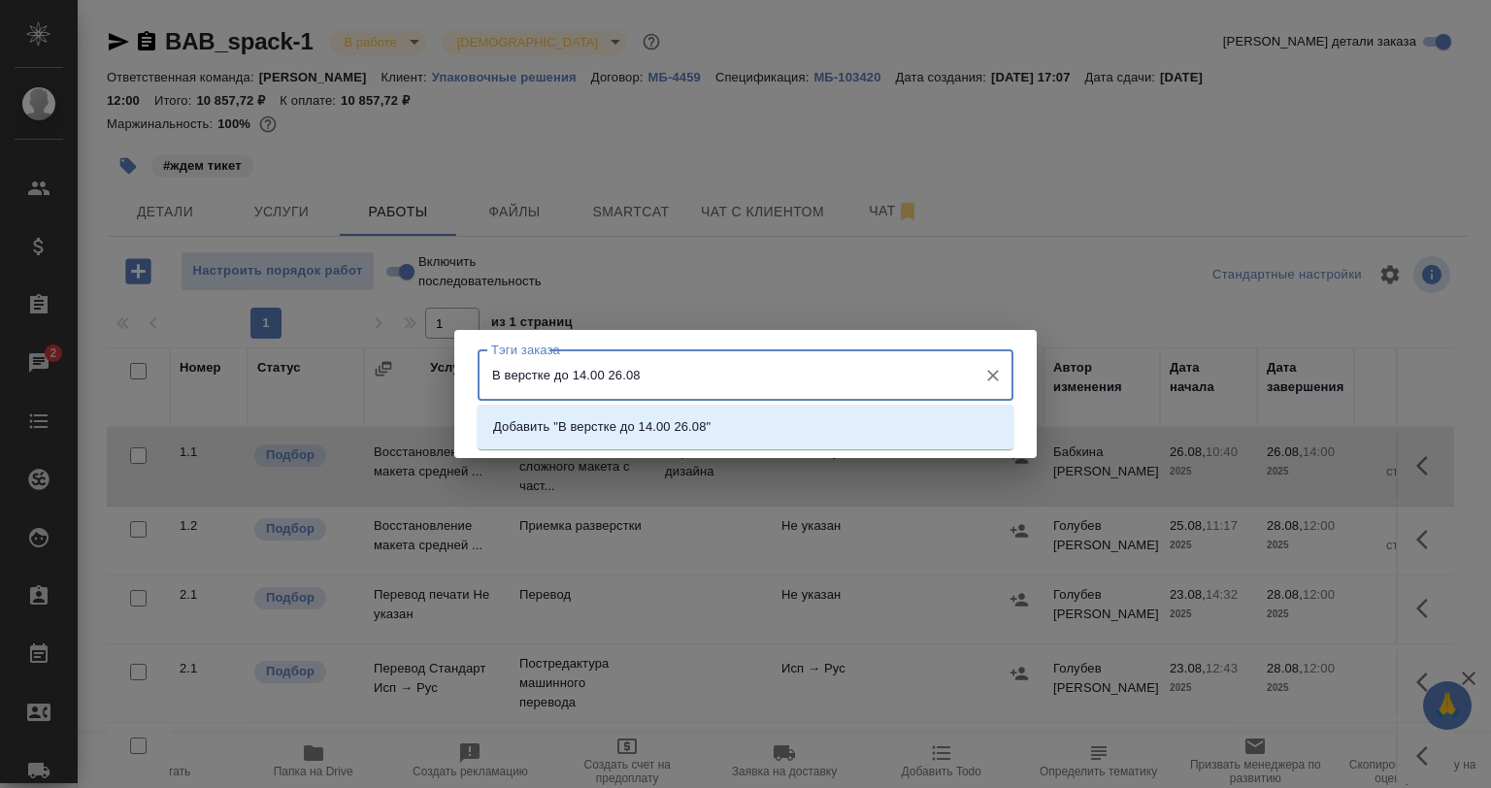
click at [582, 430] on p "Добавить "В верстке до 14.00 26.08"" at bounding box center [601, 426] width 217 height 19
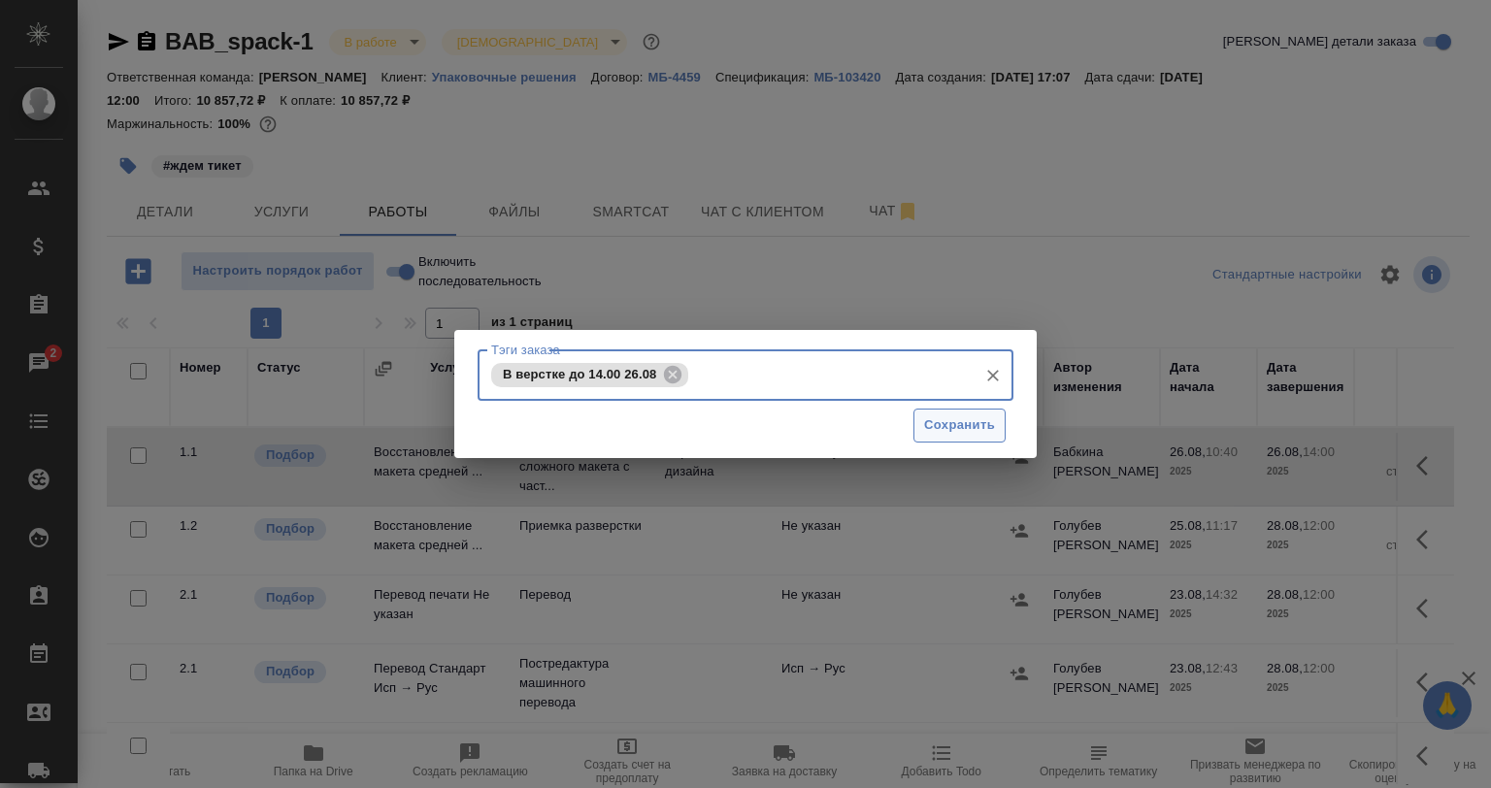
click at [976, 430] on span "Сохранить" at bounding box center [959, 426] width 71 height 22
